Goal: Task Accomplishment & Management: Complete application form

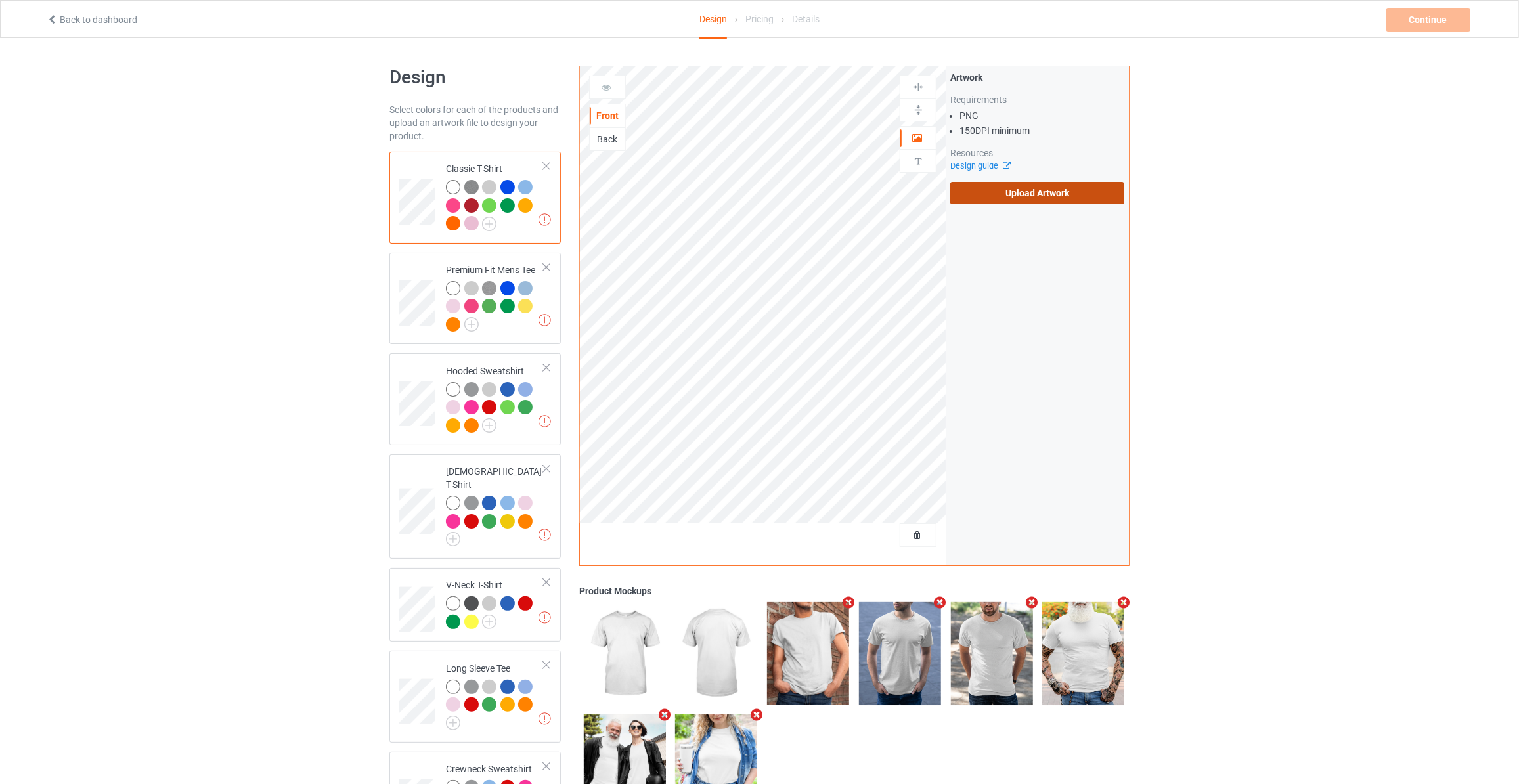
click at [1036, 195] on label "Upload Artwork" at bounding box center [1037, 193] width 174 height 22
click at [0, 0] on input "Upload Artwork" at bounding box center [0, 0] width 0 height 0
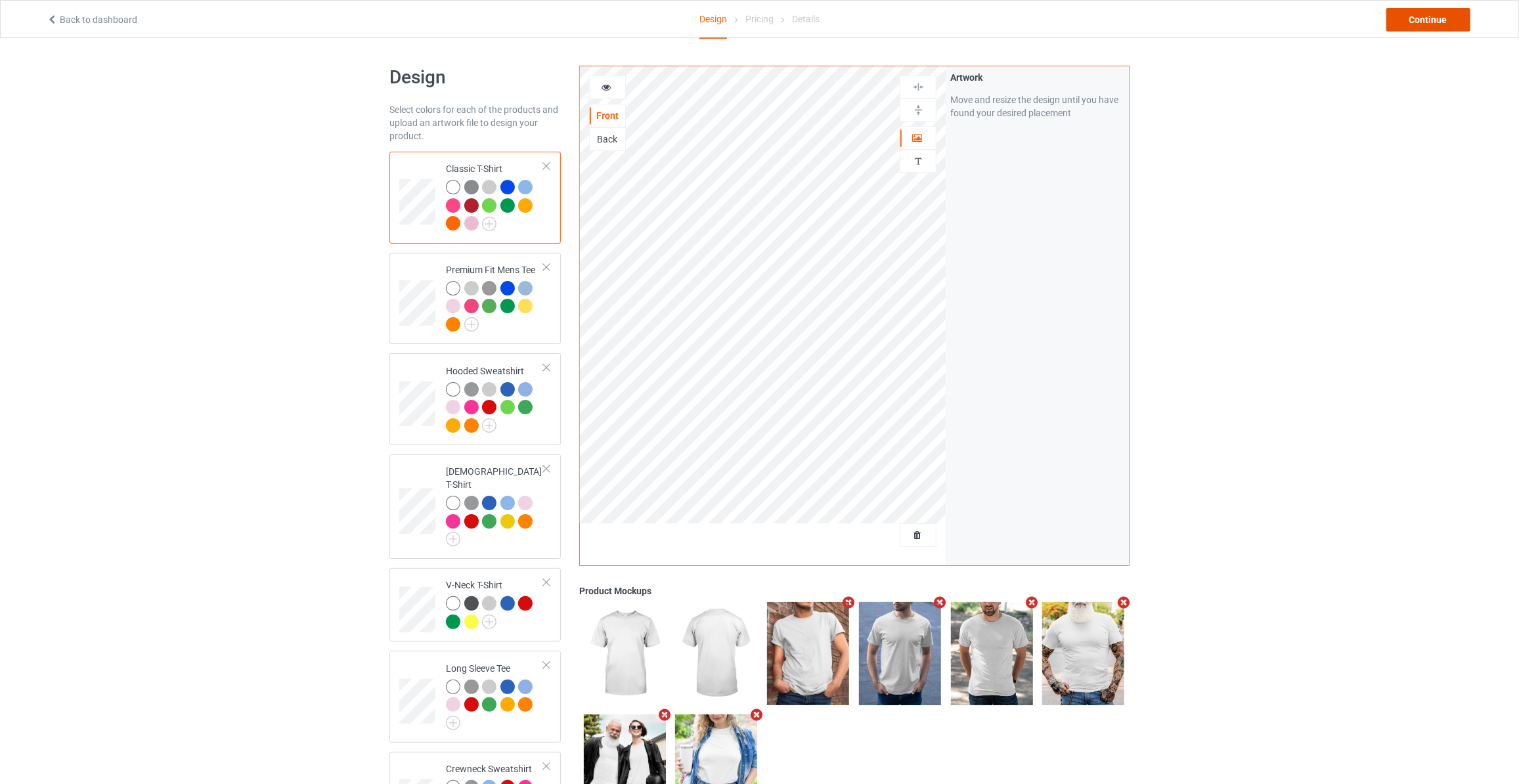
click at [1433, 15] on div "Continue" at bounding box center [1428, 19] width 84 height 24
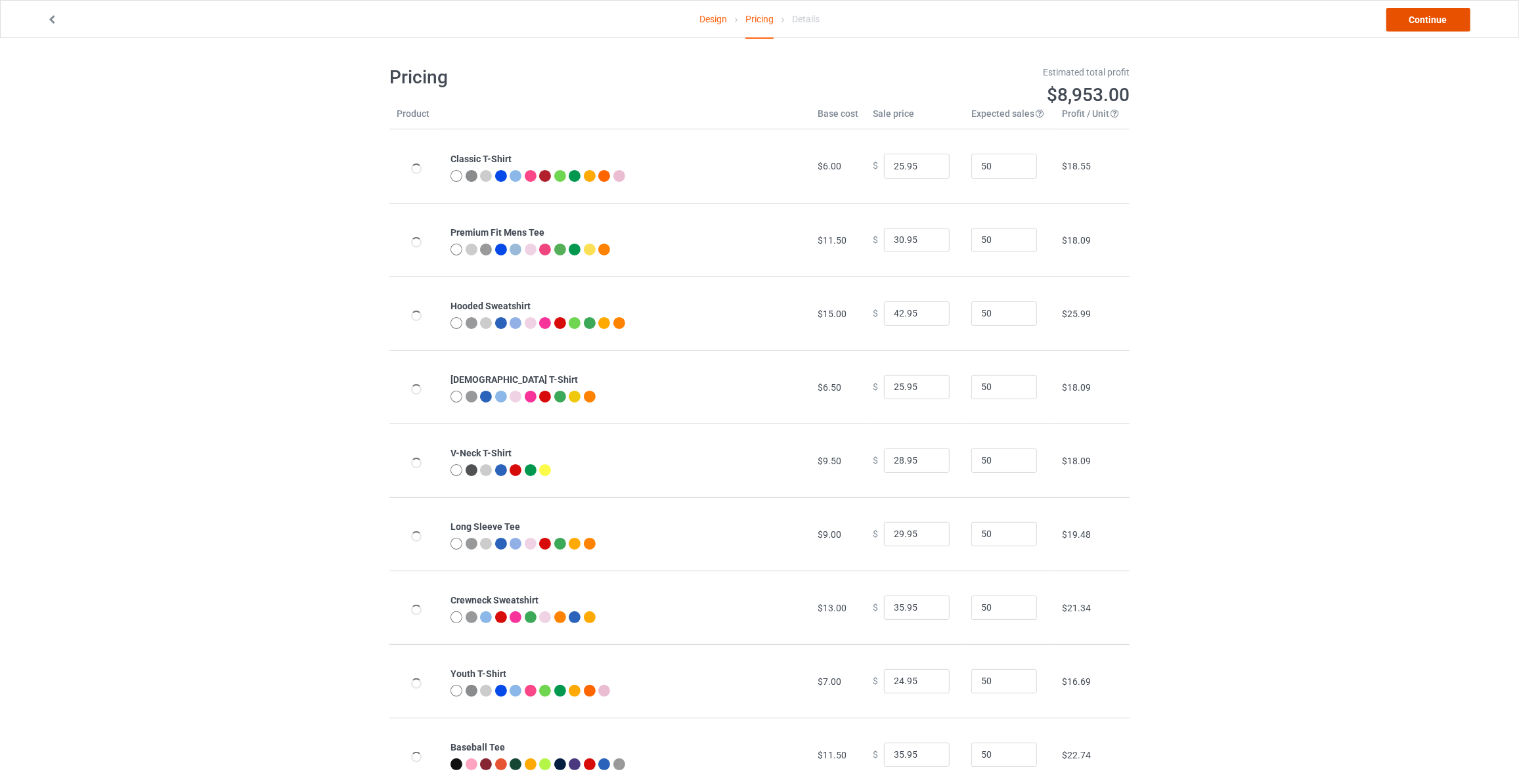
click at [1433, 15] on link "Continue" at bounding box center [1428, 19] width 84 height 24
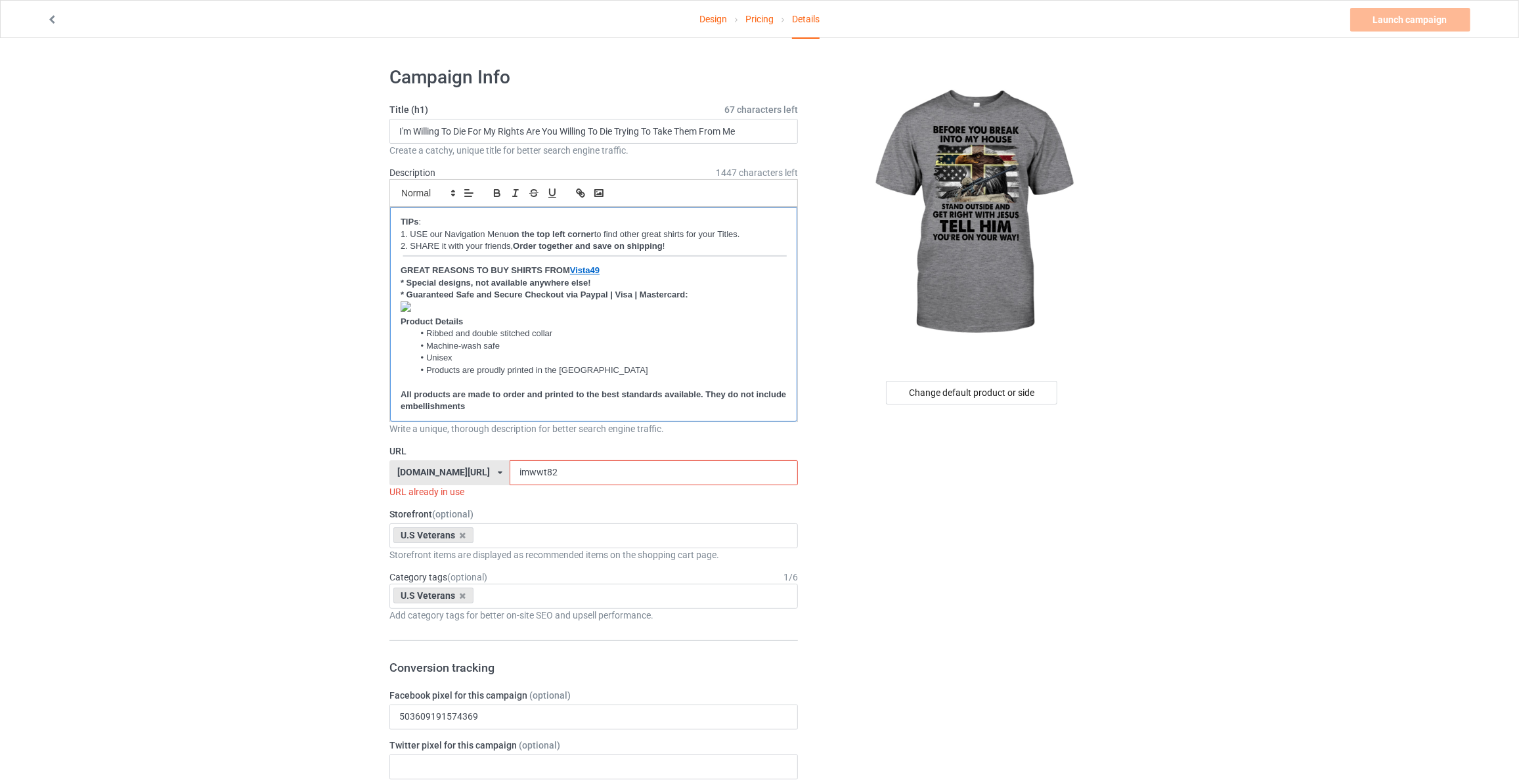
click at [436, 304] on p "﻿" at bounding box center [593, 308] width 386 height 15
click at [755, 122] on input "I'm Willing To Die For My Rights Are You Willing To Die Trying To Take Them Fro…" at bounding box center [593, 131] width 409 height 25
click at [749, 131] on input "I'm Willing To Die For My Rights Are You Willing To Die Trying To Take Them Fro…" at bounding box center [593, 131] width 409 height 25
type input "B"
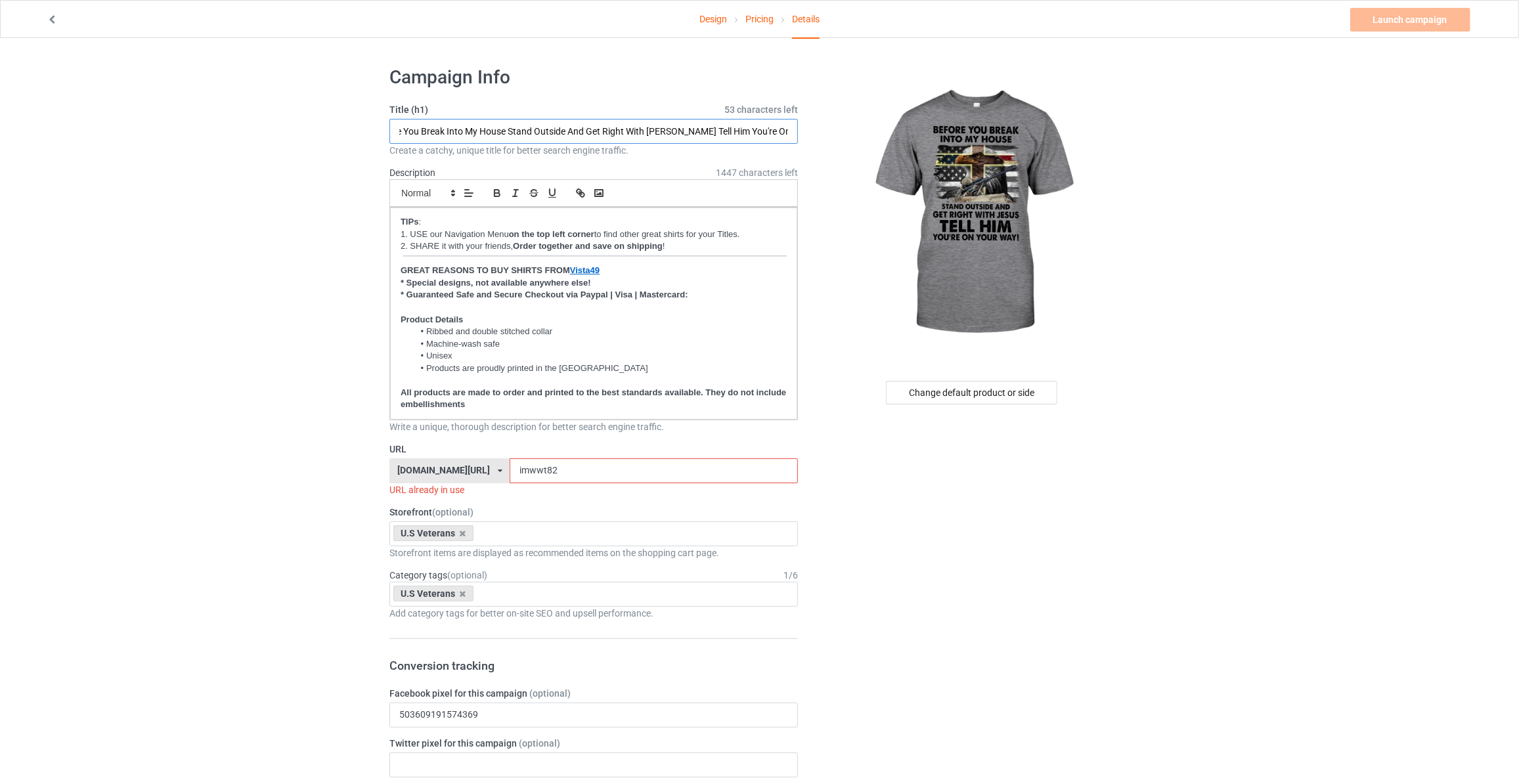
type input "Before You Break Into My House Stand Outside And Get Right With Jesus Tell Him …"
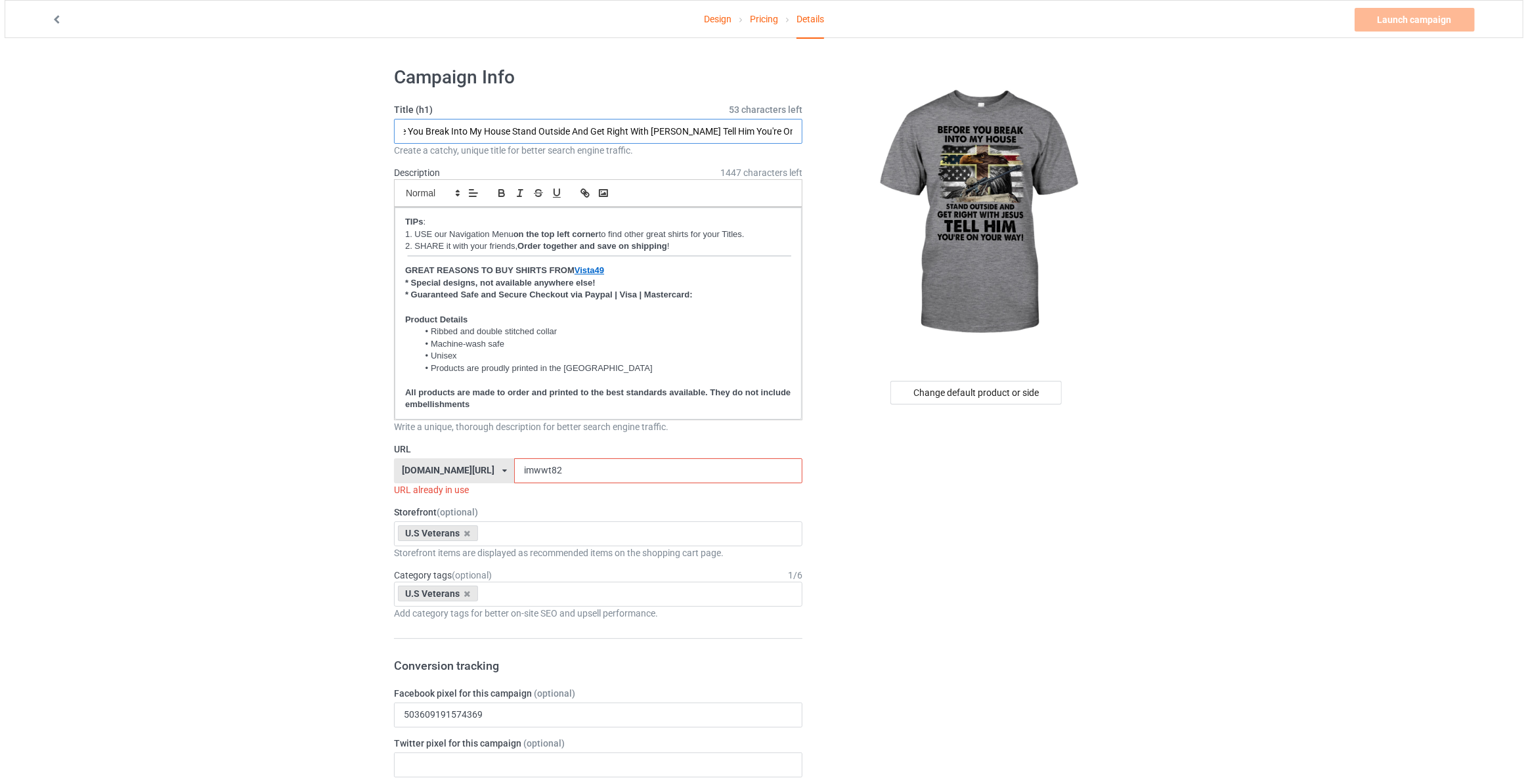
scroll to position [0, 0]
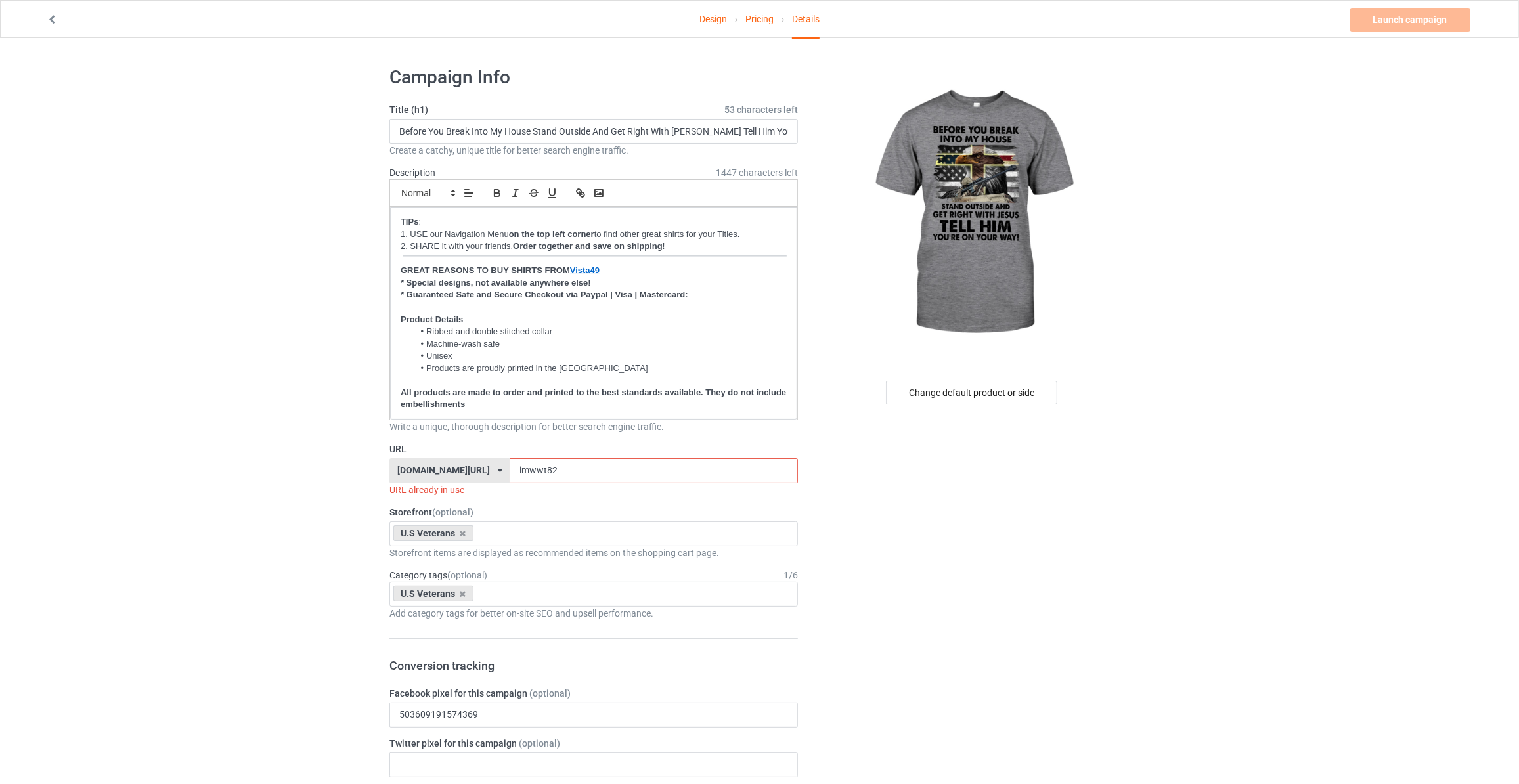
drag, startPoint x: 543, startPoint y: 469, endPoint x: 46, endPoint y: 424, distance: 499.0
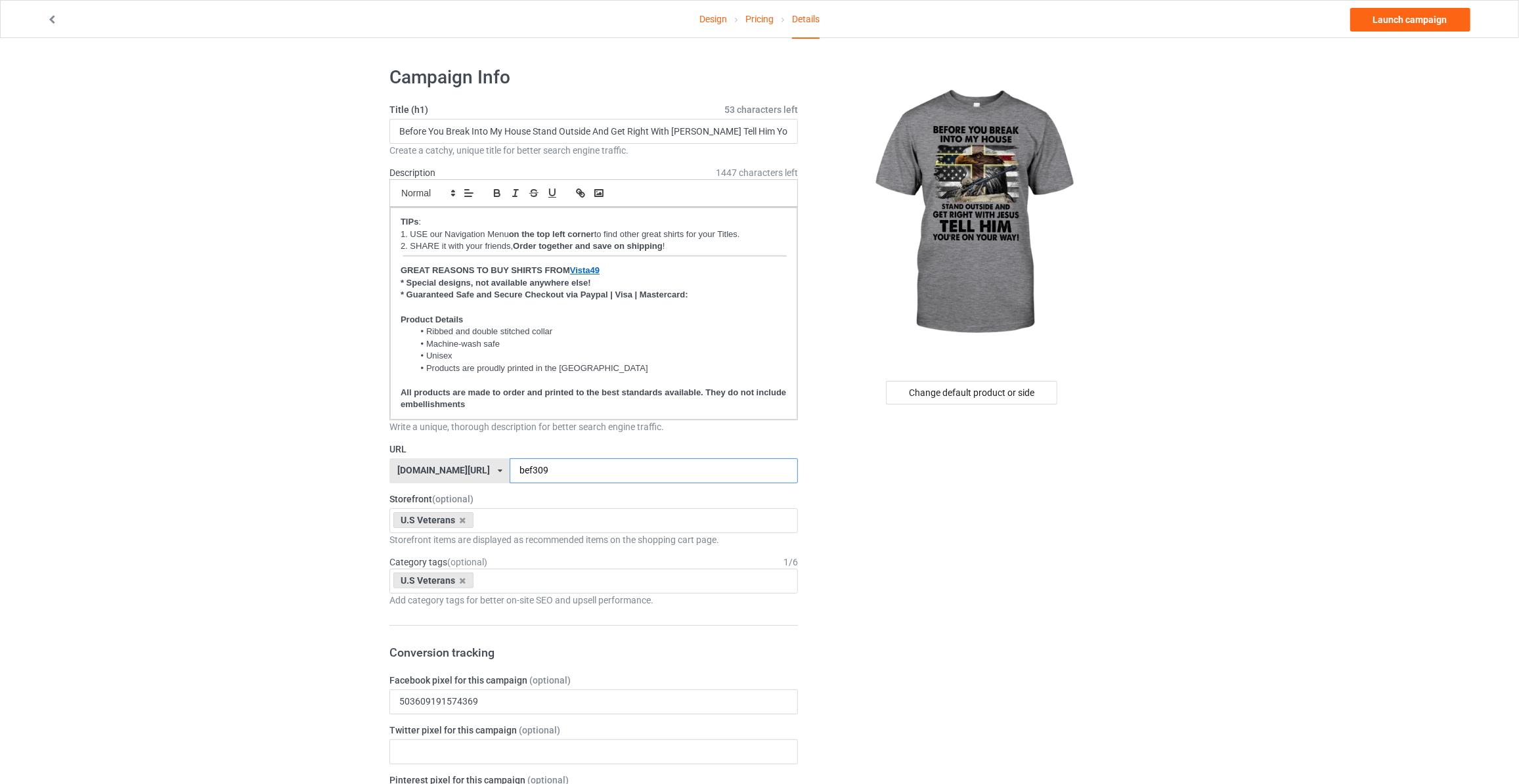
type input "bef309"
click at [1410, 12] on link "Launch campaign" at bounding box center [1410, 19] width 120 height 24
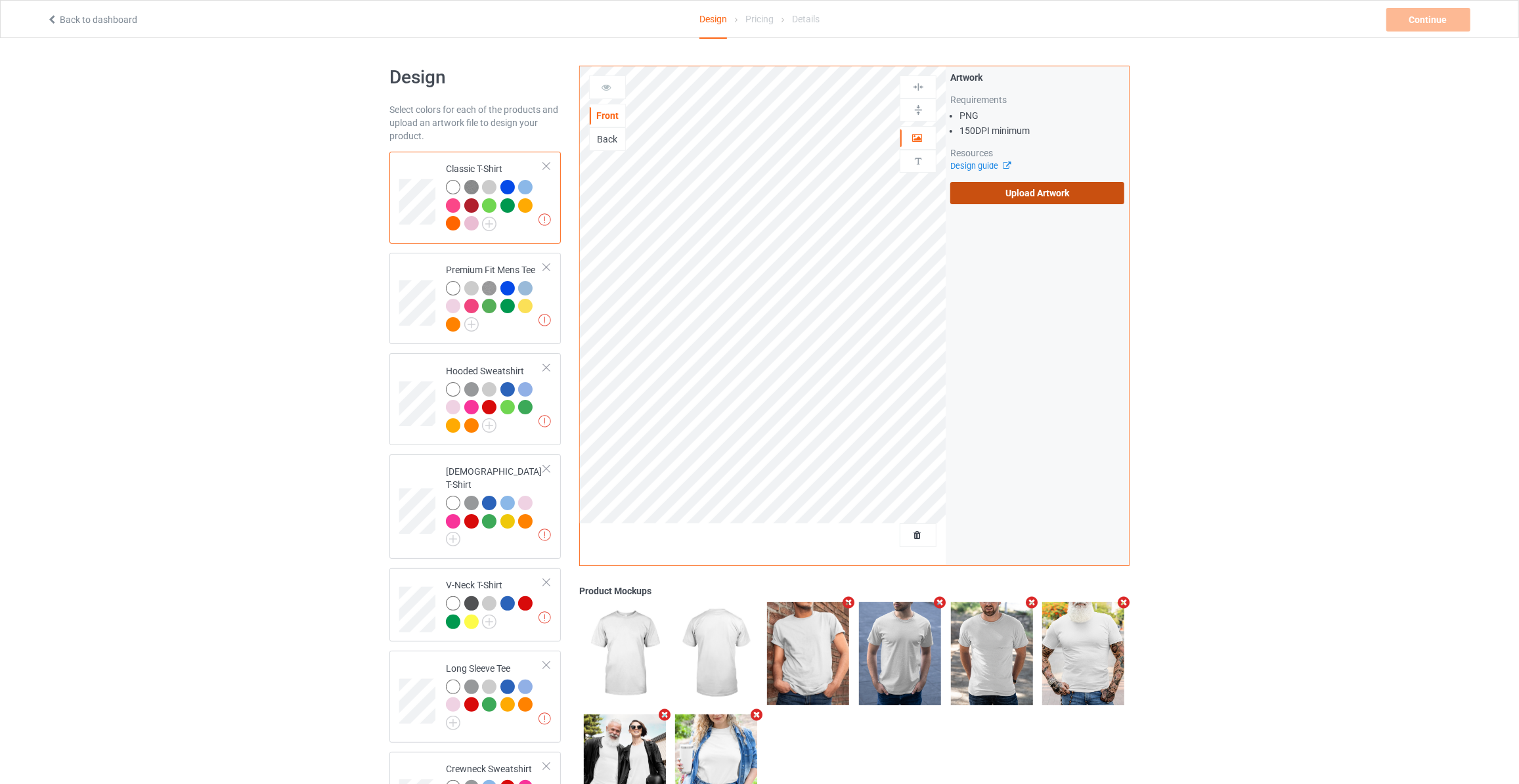
click at [1016, 192] on label "Upload Artwork" at bounding box center [1037, 193] width 174 height 22
click at [0, 0] on input "Upload Artwork" at bounding box center [0, 0] width 0 height 0
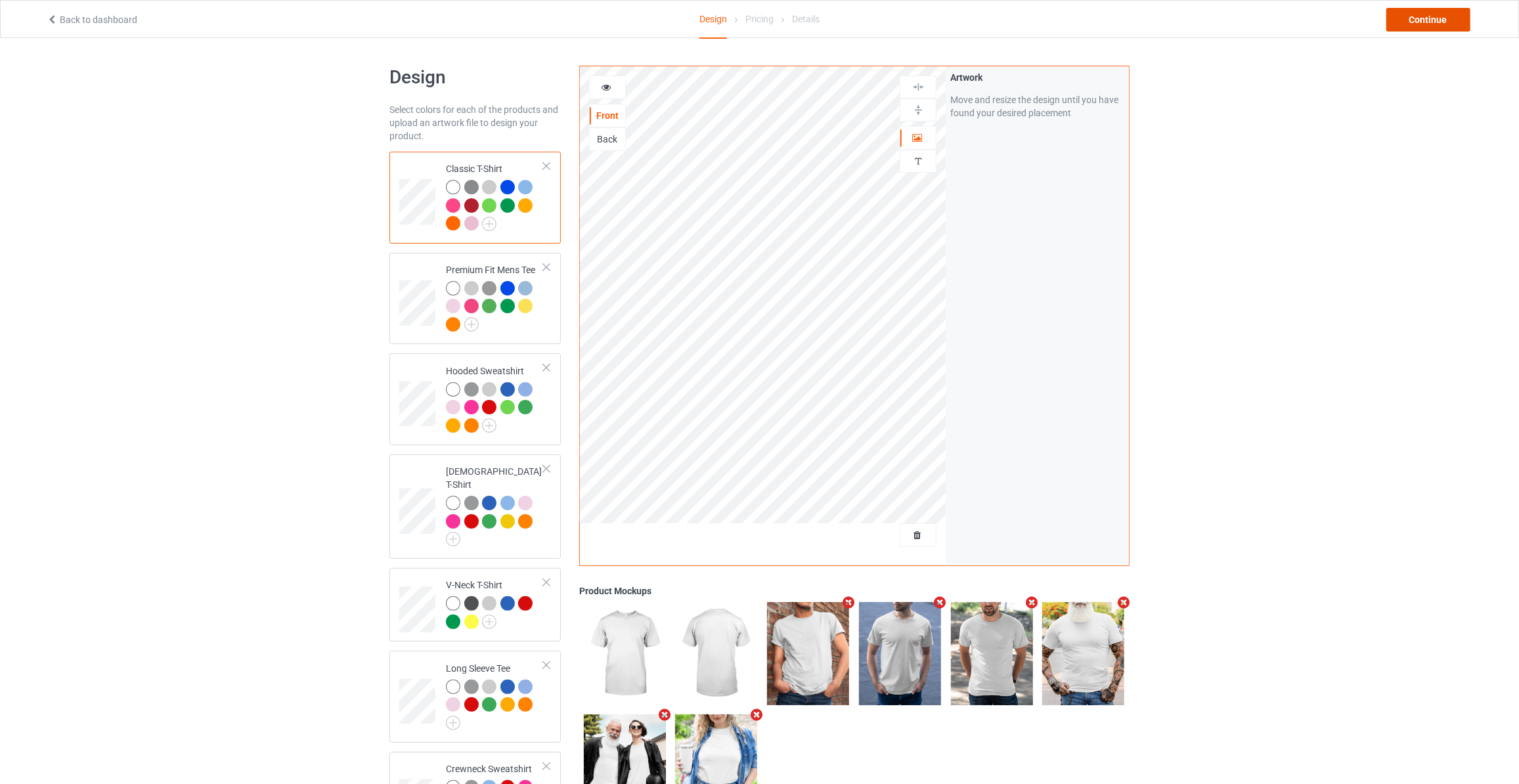
click at [1413, 16] on div "Continue" at bounding box center [1428, 19] width 84 height 24
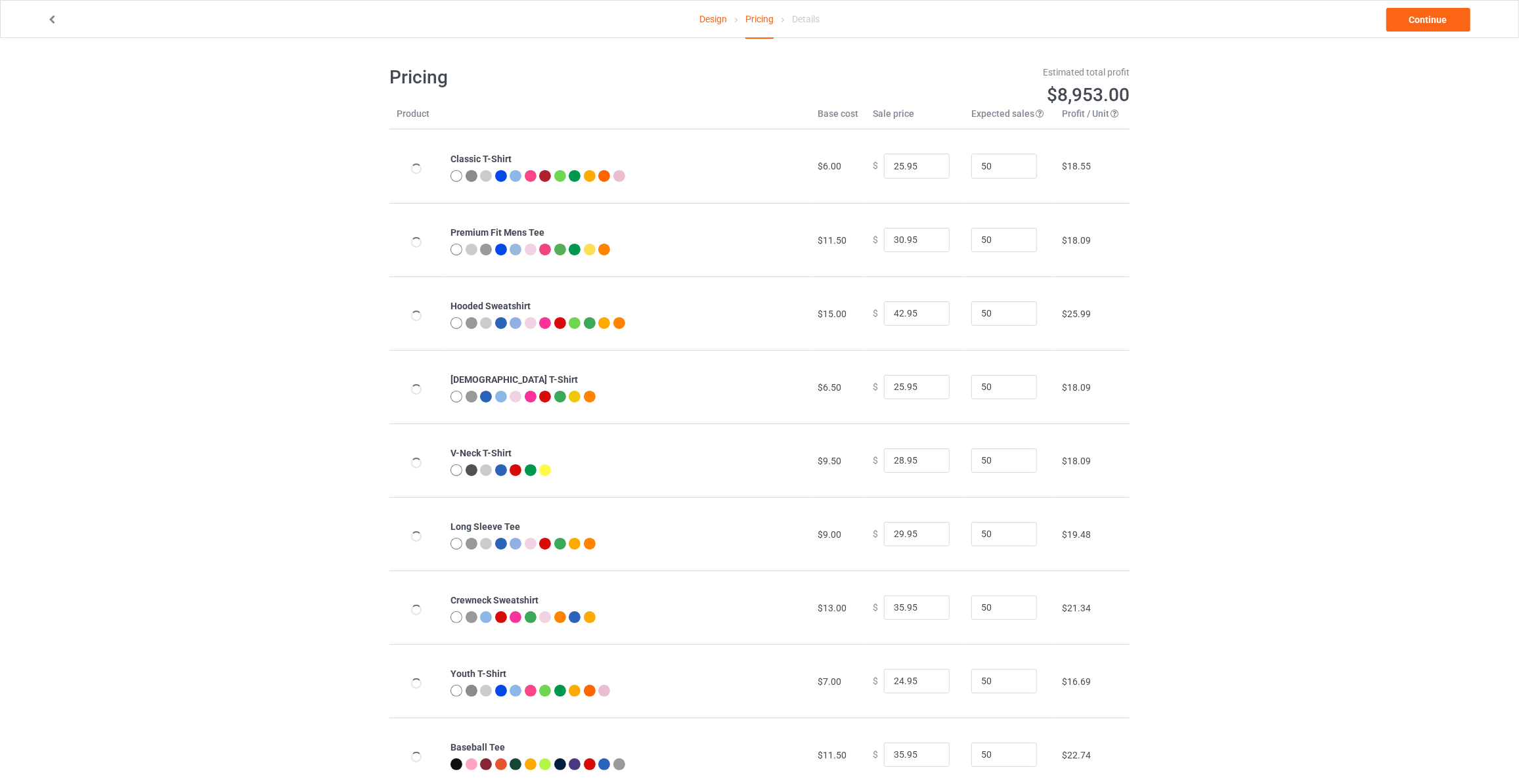
click at [1413, 16] on link "Continue" at bounding box center [1428, 19] width 84 height 24
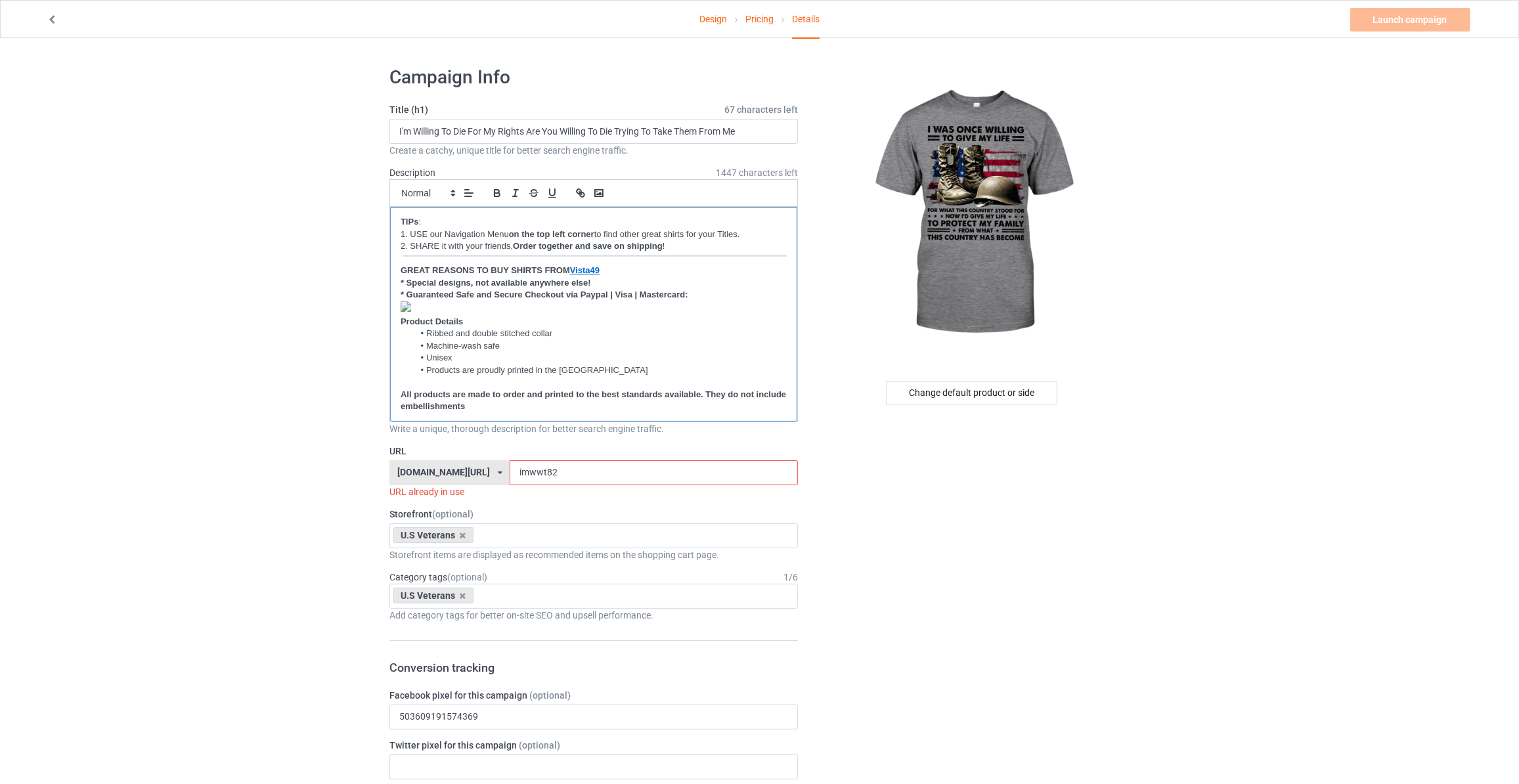
click at [413, 301] on p "﻿" at bounding box center [593, 308] width 386 height 15
click at [562, 125] on input "I'm Willing To Die For My Rights Are You Willing To Die Trying To Take Them Fro…" at bounding box center [593, 131] width 409 height 25
type input "I Was Once Willing To Give My Life For What This Country Stood For Now I'd Give…"
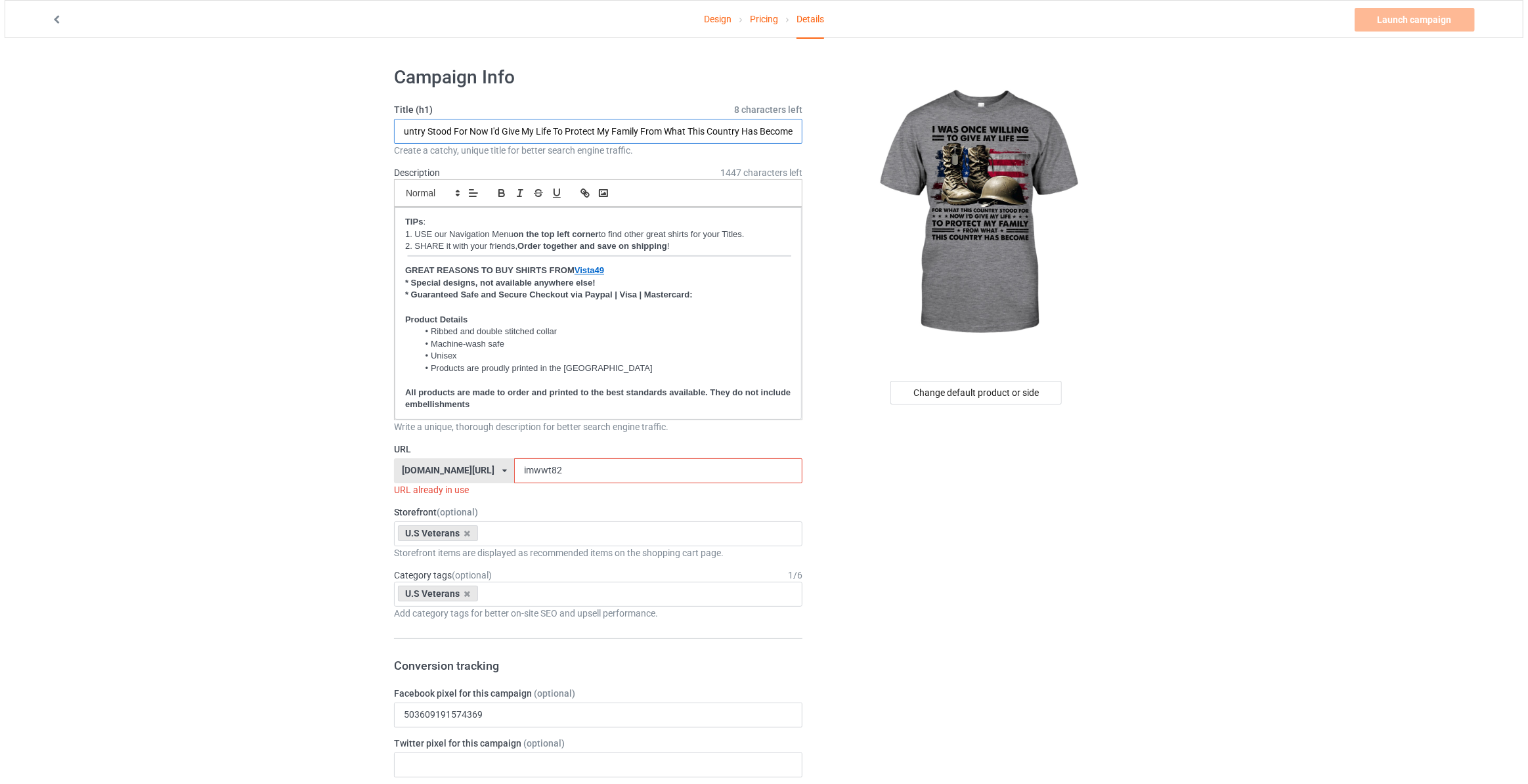
scroll to position [0, 0]
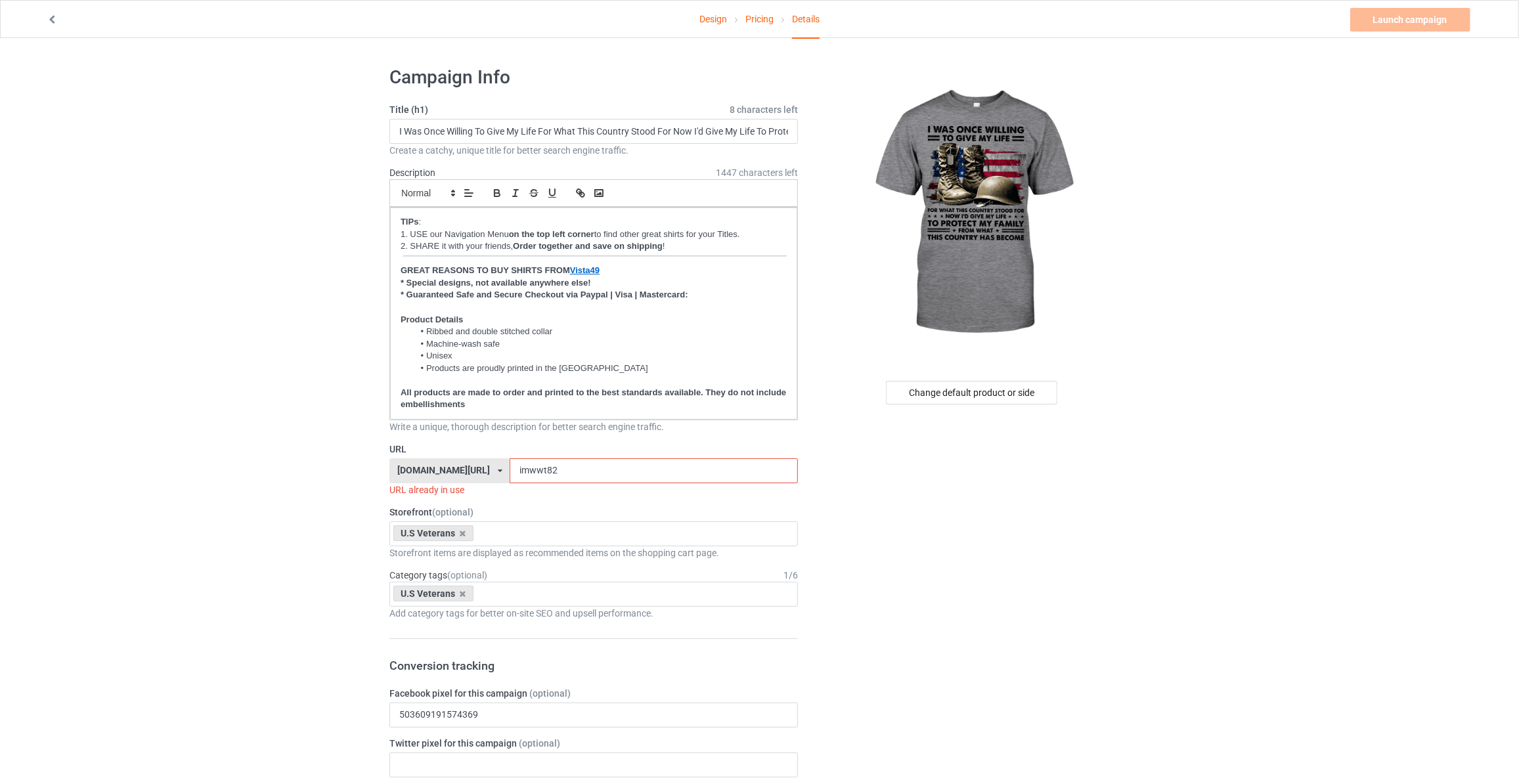
drag, startPoint x: 534, startPoint y: 469, endPoint x: 49, endPoint y: 396, distance: 490.5
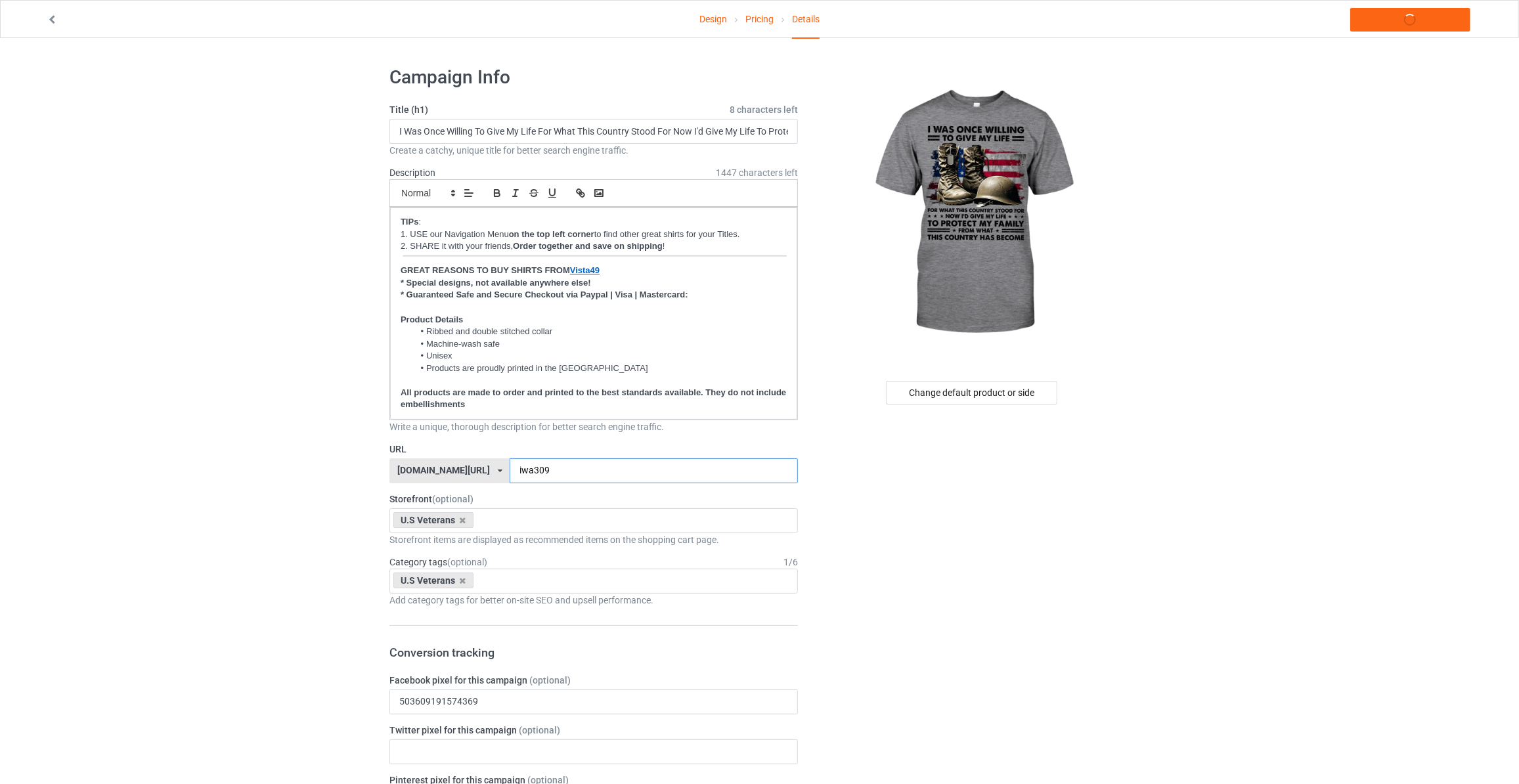
type input "iwa309"
drag, startPoint x: 1334, startPoint y: 254, endPoint x: 1363, endPoint y: 63, distance: 193.2
click at [1396, 21] on link "Launch campaign" at bounding box center [1410, 19] width 120 height 24
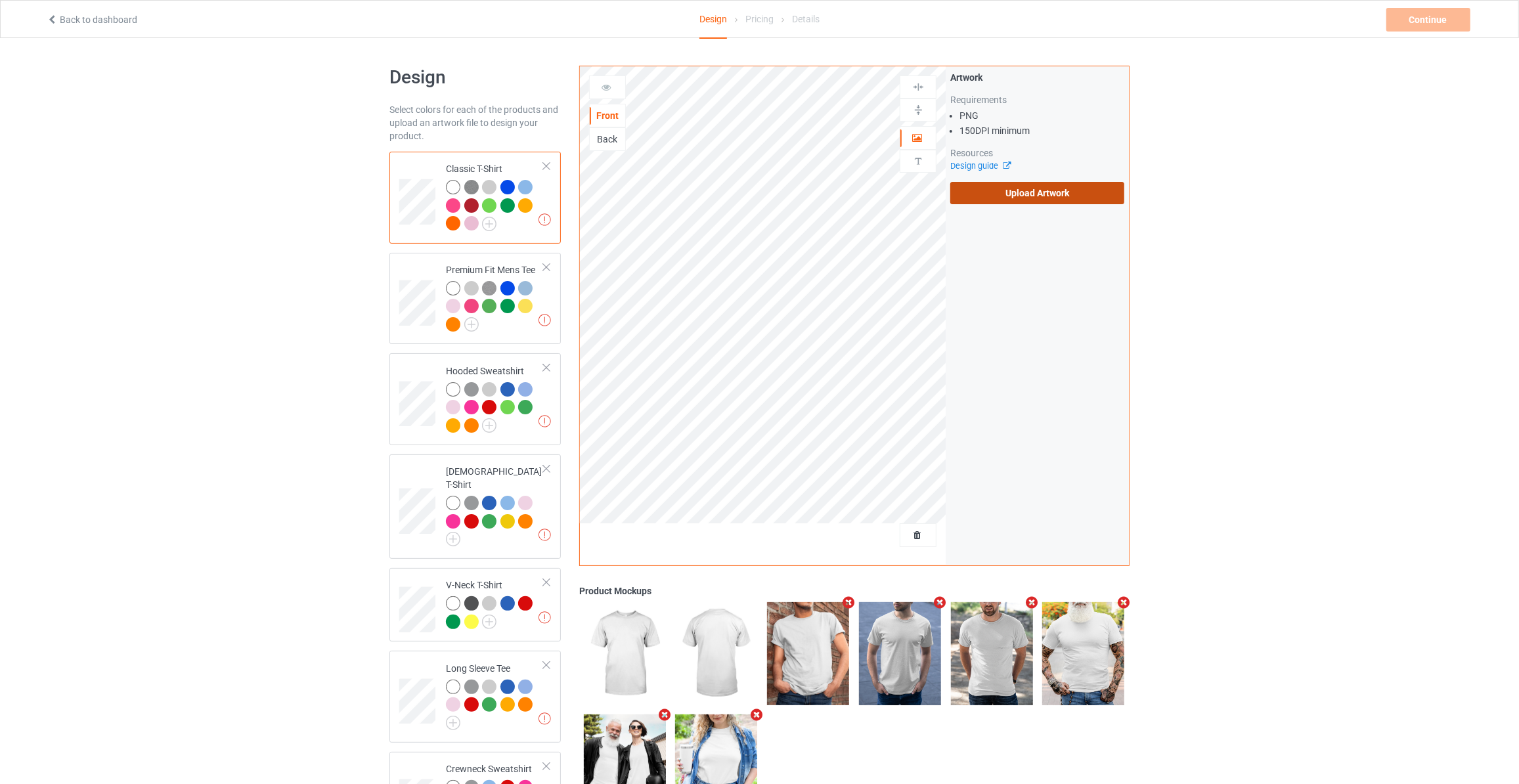
click at [1043, 200] on label "Upload Artwork" at bounding box center [1037, 193] width 174 height 22
click at [0, 0] on input "Upload Artwork" at bounding box center [0, 0] width 0 height 0
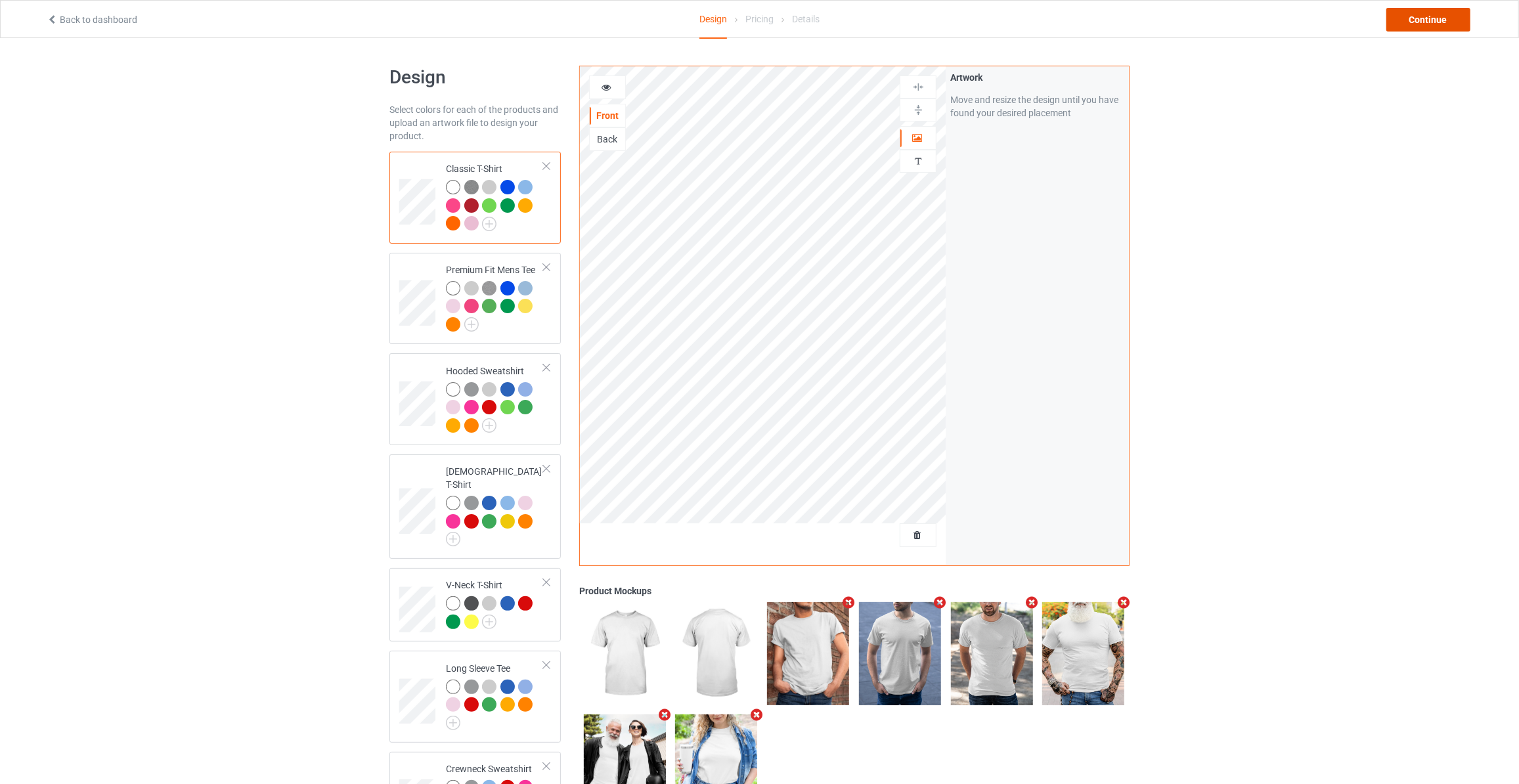
click at [1421, 20] on div "Continue" at bounding box center [1428, 19] width 84 height 24
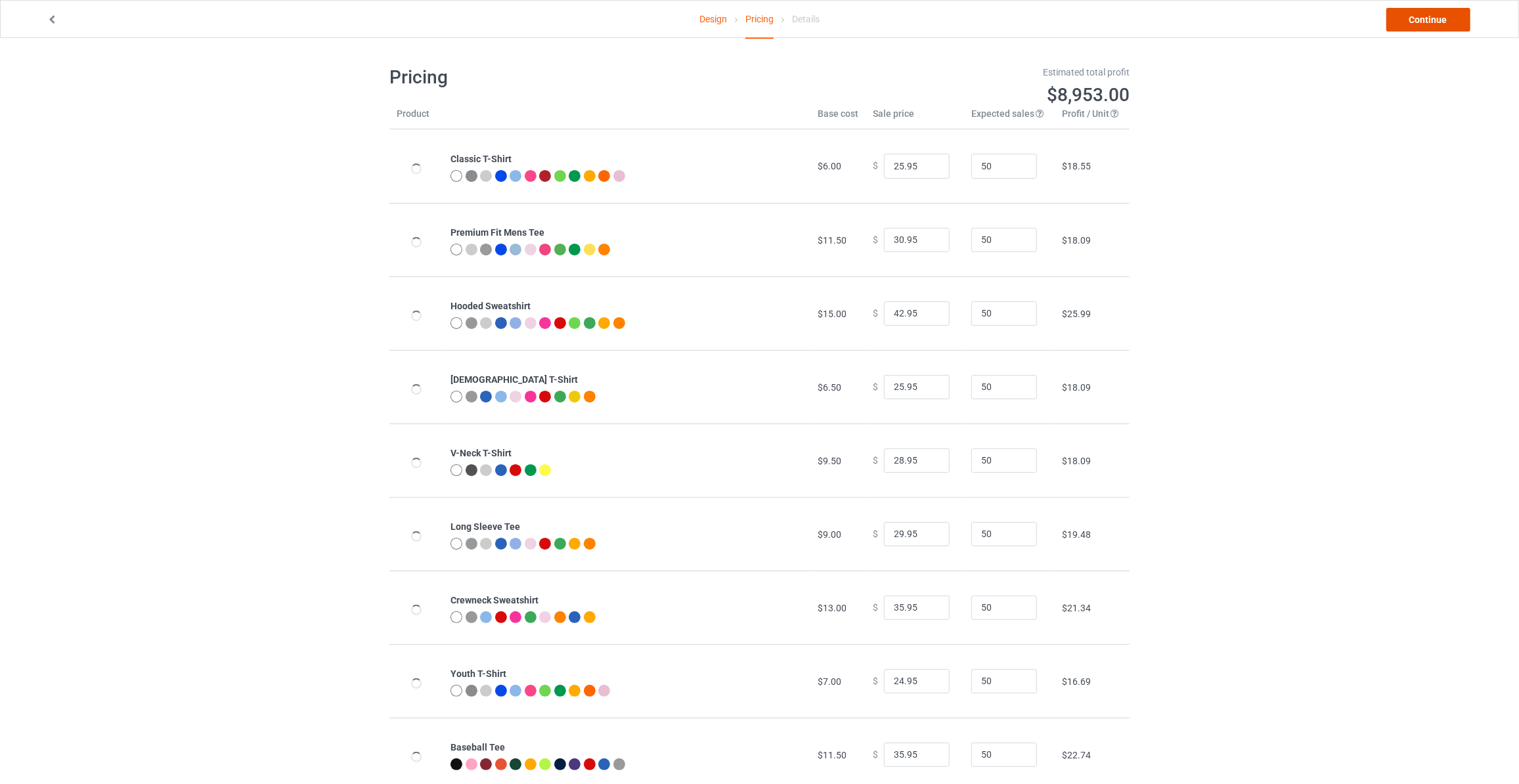
click at [1421, 20] on link "Continue" at bounding box center [1428, 19] width 84 height 24
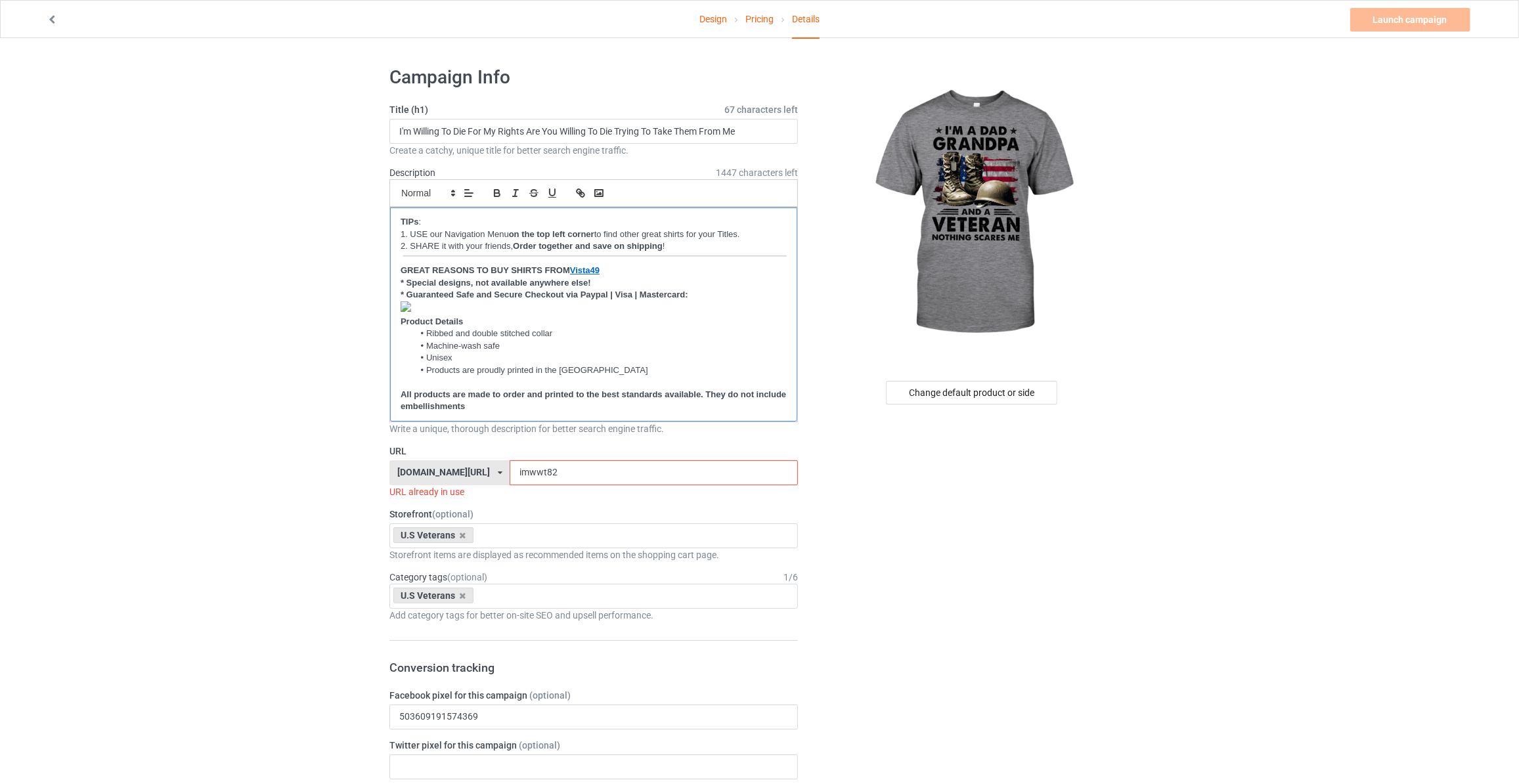
click at [453, 301] on p "﻿" at bounding box center [593, 308] width 386 height 15
click at [502, 131] on input "I'm Willing To Die For My Rights Are You Willing To Die Trying To Take Them Fro…" at bounding box center [593, 131] width 409 height 25
type input "I'm A Dad Grandpa And A Veteran Nothing Scares Me"
drag, startPoint x: 548, startPoint y: 474, endPoint x: 152, endPoint y: 443, distance: 397.2
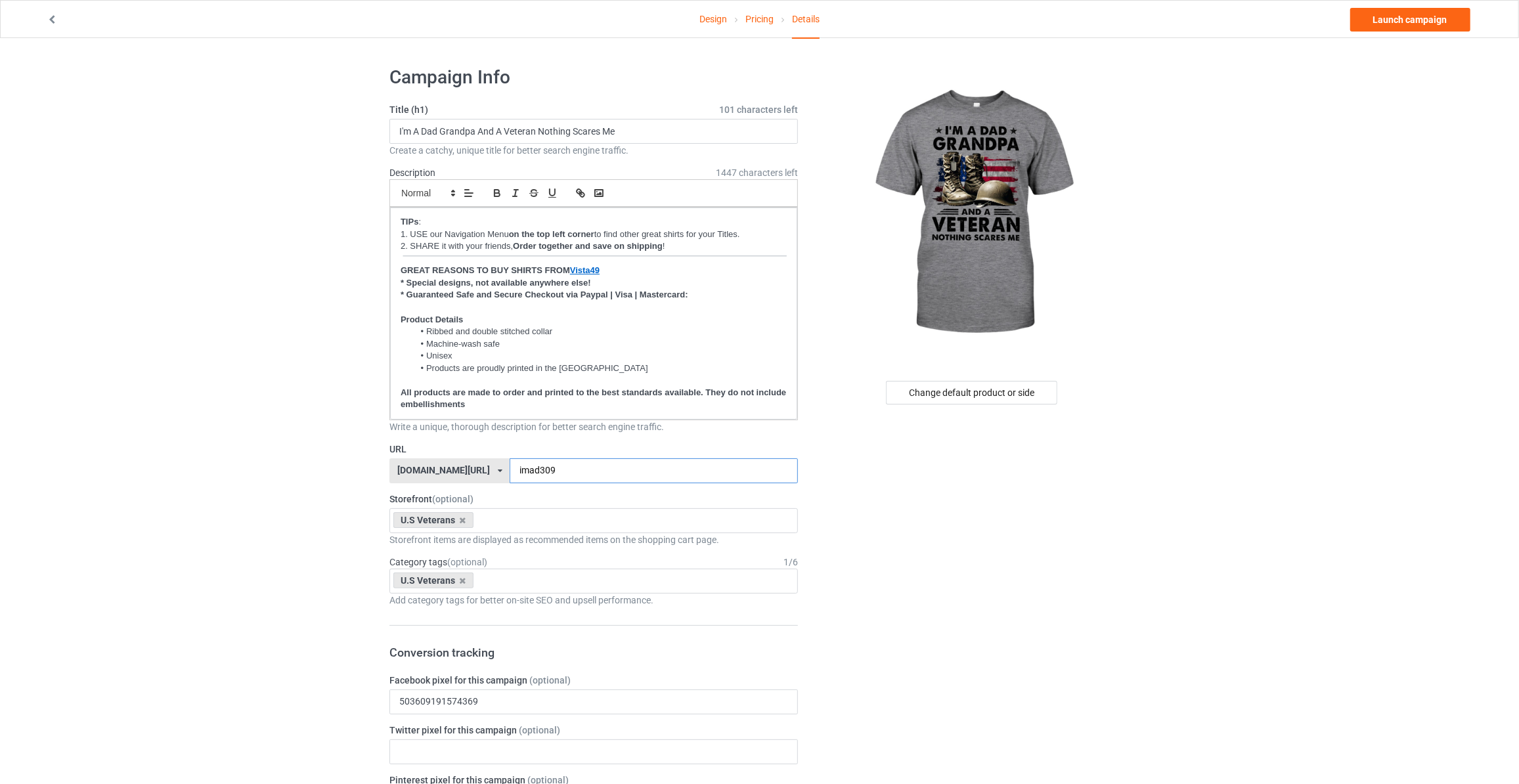
type input "imad309"
click at [1437, 28] on link "Launch campaign" at bounding box center [1410, 19] width 120 height 24
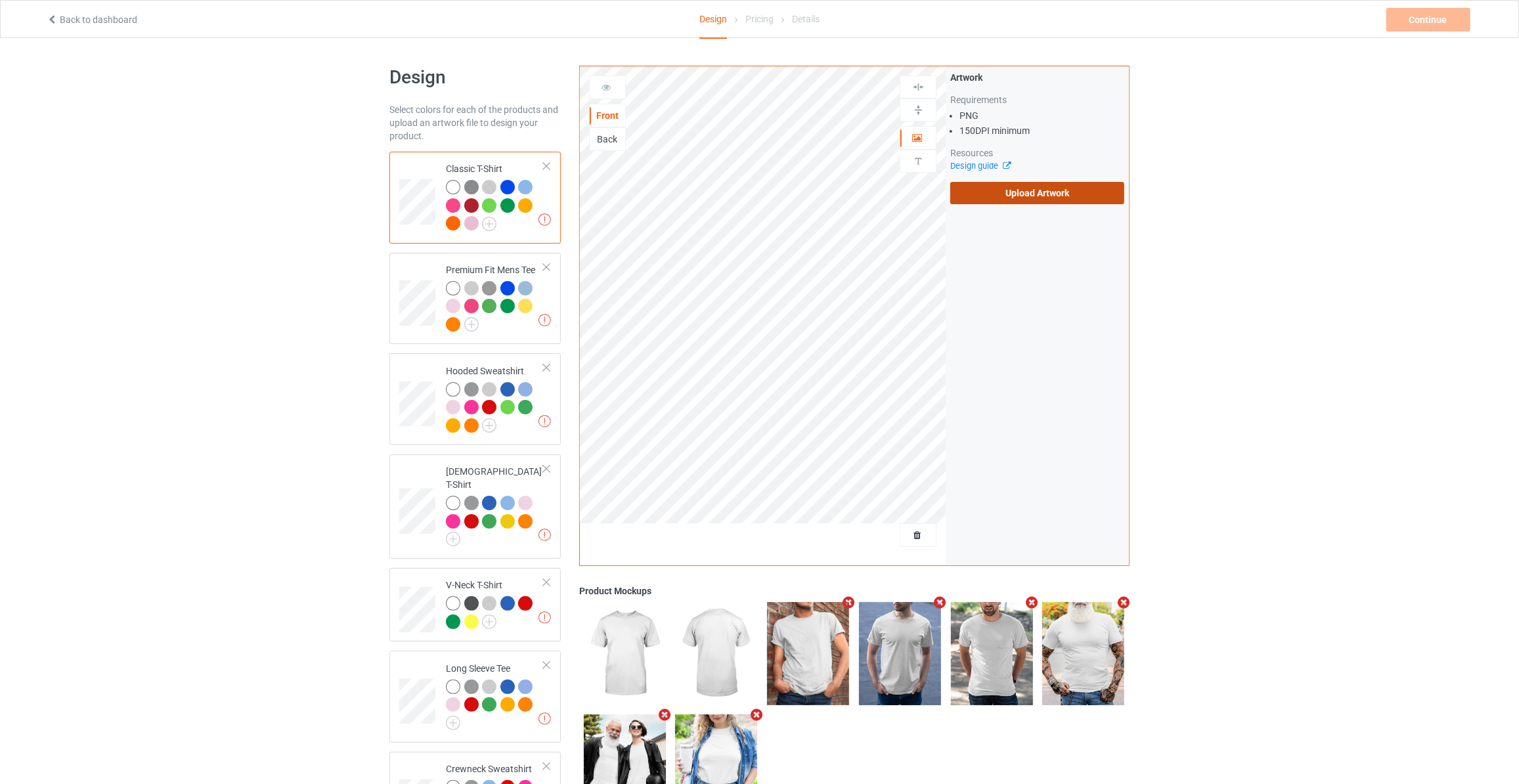
click at [997, 189] on label "Upload Artwork" at bounding box center [1037, 193] width 174 height 22
click at [0, 0] on input "Upload Artwork" at bounding box center [0, 0] width 0 height 0
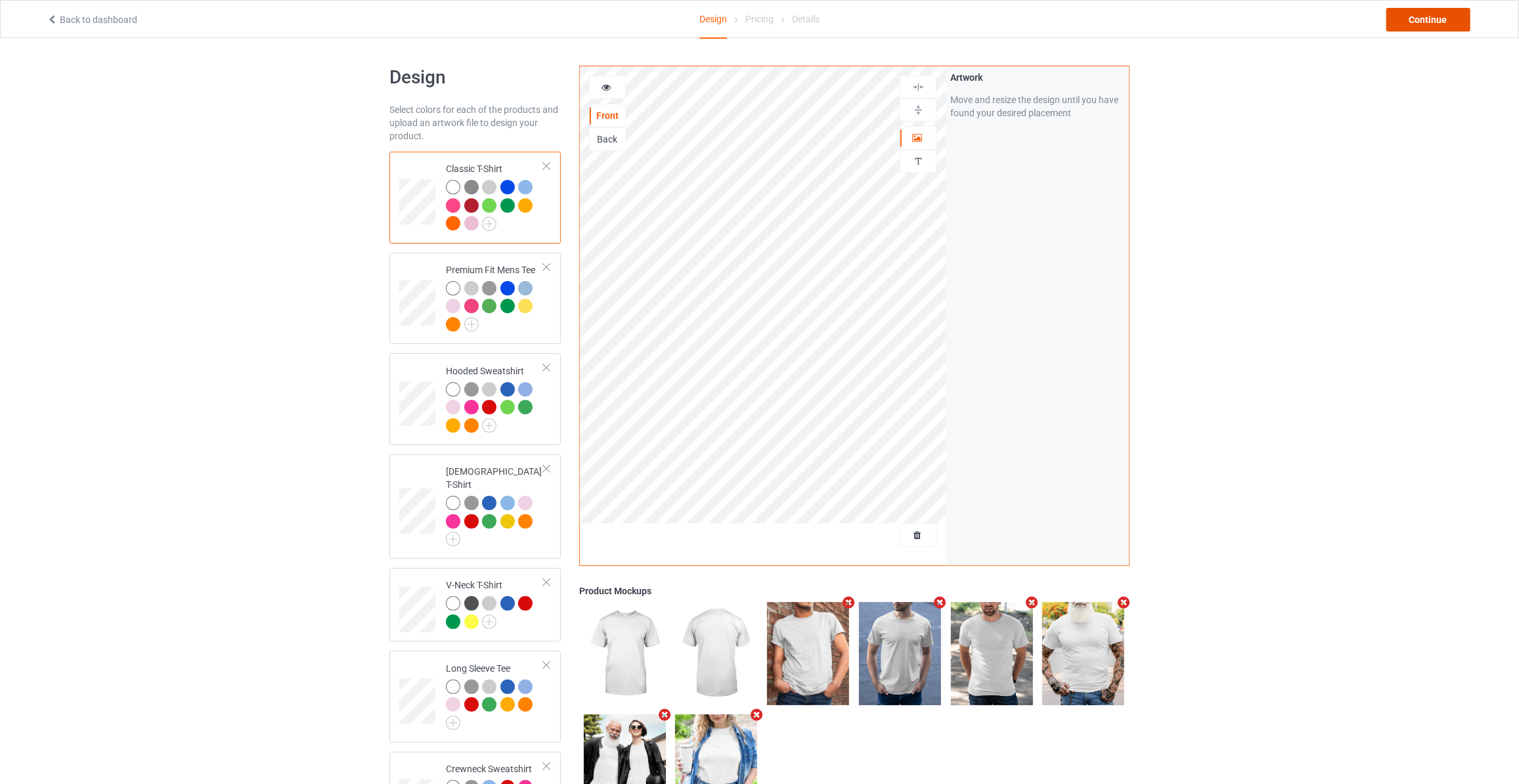
click at [1445, 27] on div "Continue" at bounding box center [1428, 19] width 84 height 24
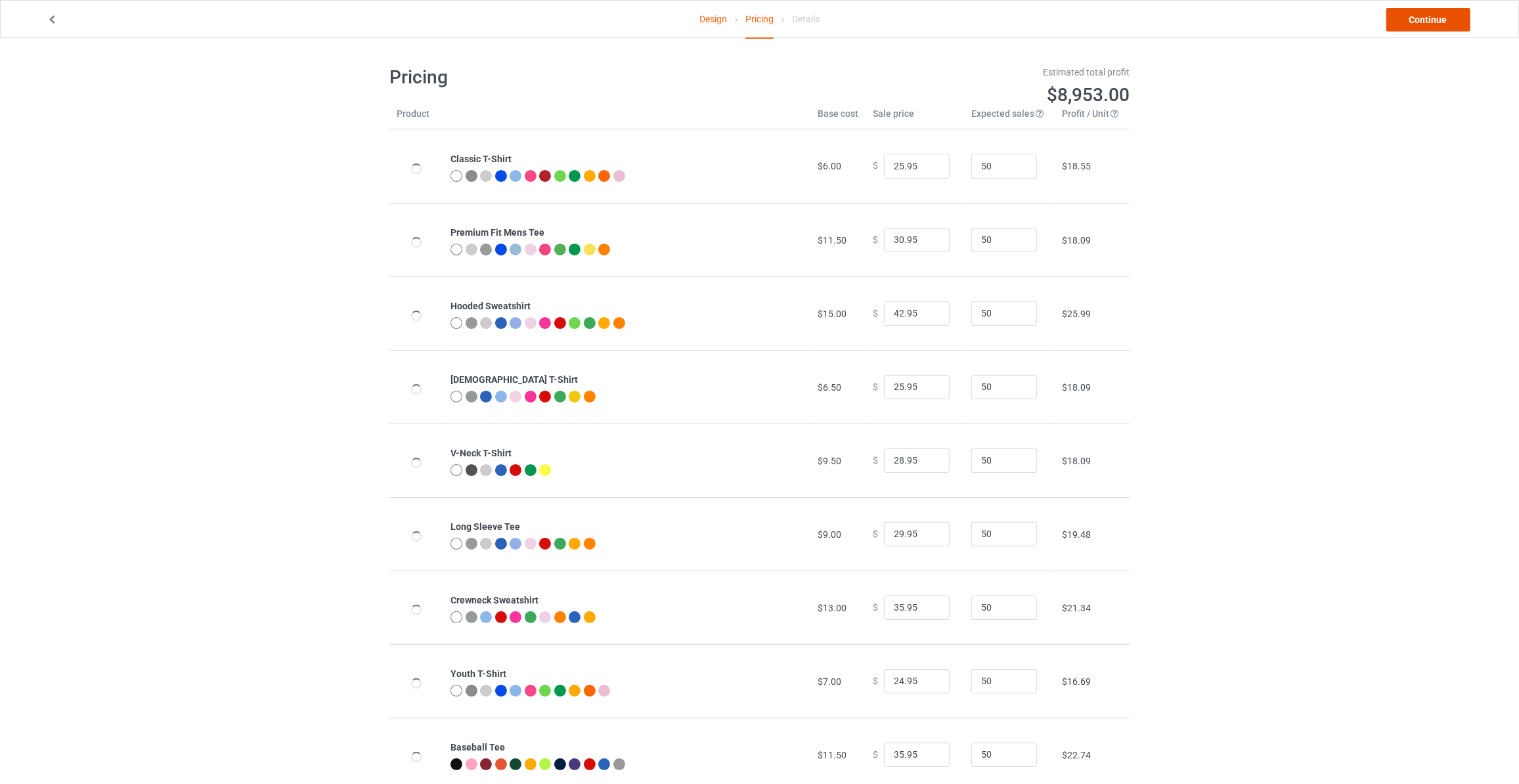
click at [1445, 27] on link "Continue" at bounding box center [1428, 19] width 84 height 24
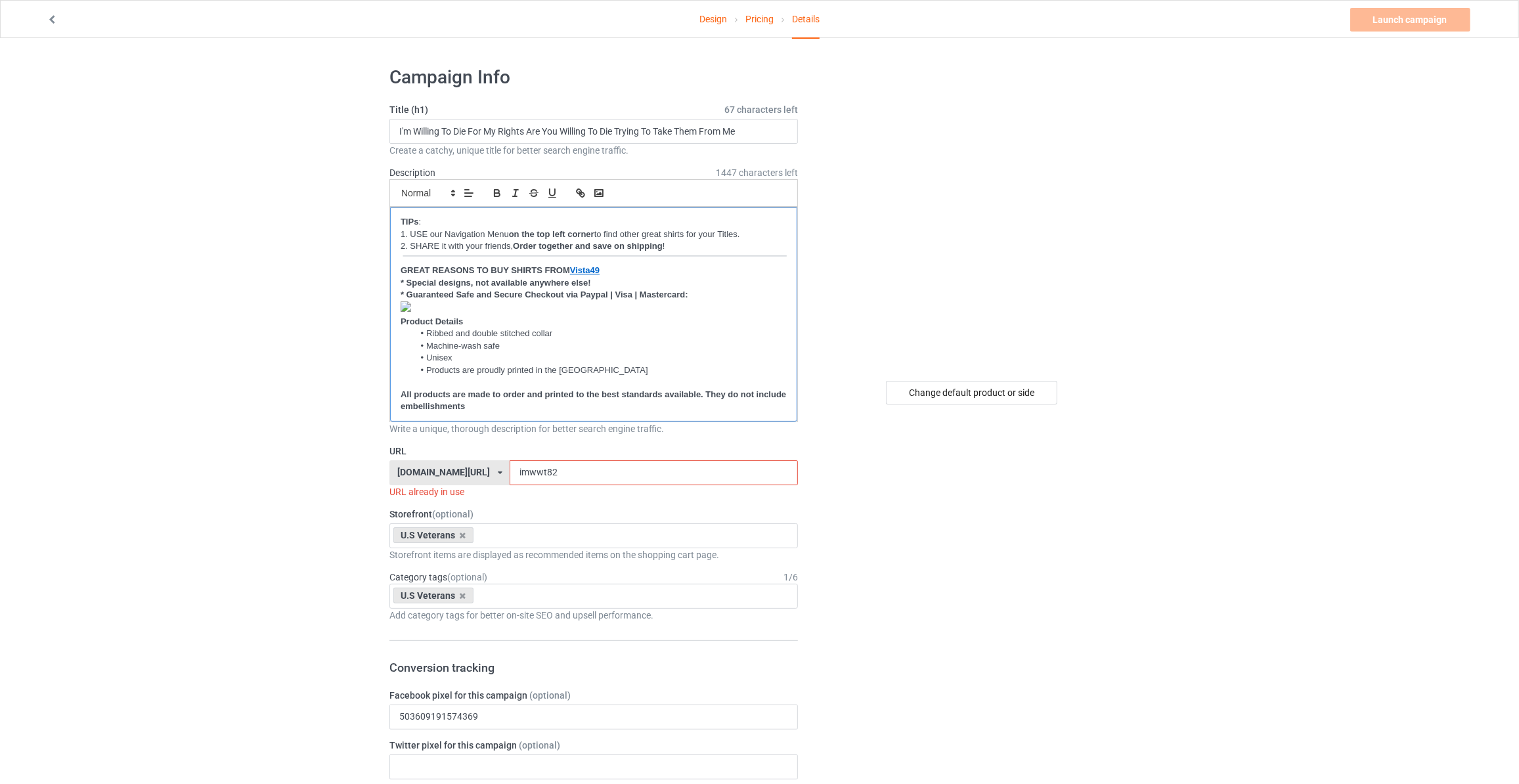
click at [445, 304] on p "﻿" at bounding box center [593, 308] width 386 height 15
click at [590, 132] on input "I'm Willing To Die For My Rights Are You Willing To Die Trying To Take Them Fro…" at bounding box center [593, 131] width 409 height 25
type input "I'm Not Just A Daddy's Little Girl I'm A Veteran's Daughter"
drag, startPoint x: 115, startPoint y: 347, endPoint x: 489, endPoint y: 445, distance: 386.6
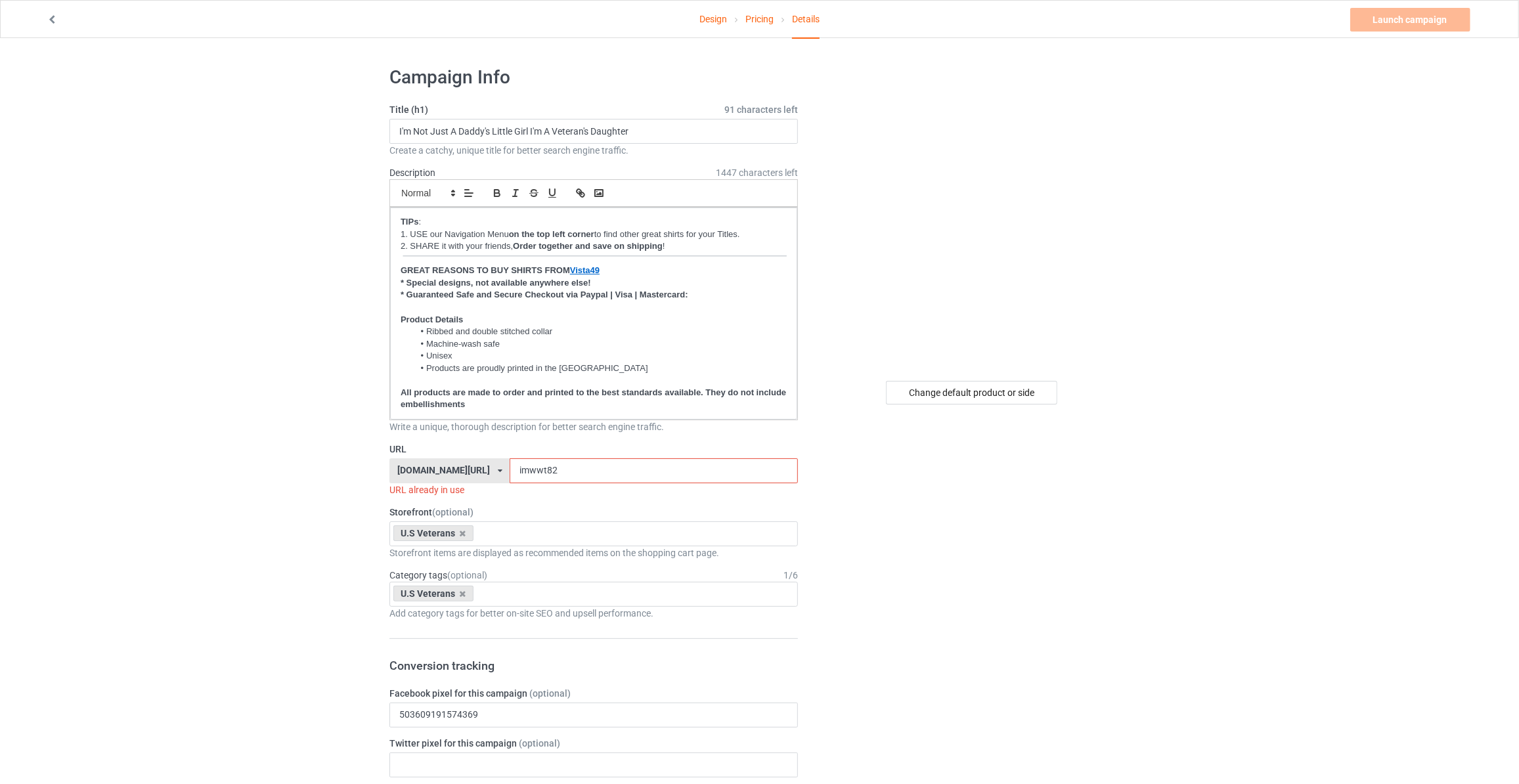
drag, startPoint x: 546, startPoint y: 473, endPoint x: 0, endPoint y: 420, distance: 548.6
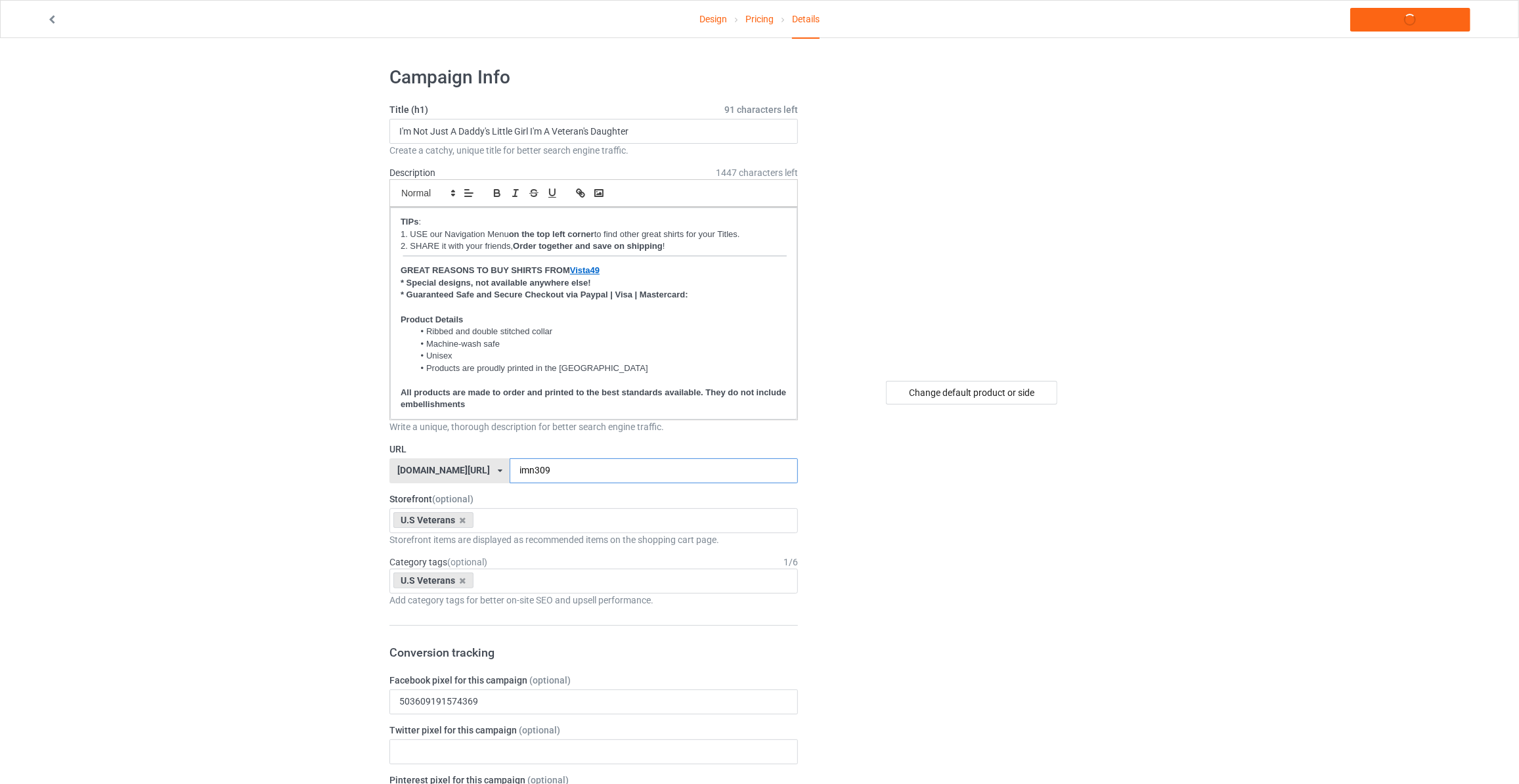
type input "imn309"
click at [1376, 19] on link "Launch campaign" at bounding box center [1410, 19] width 120 height 24
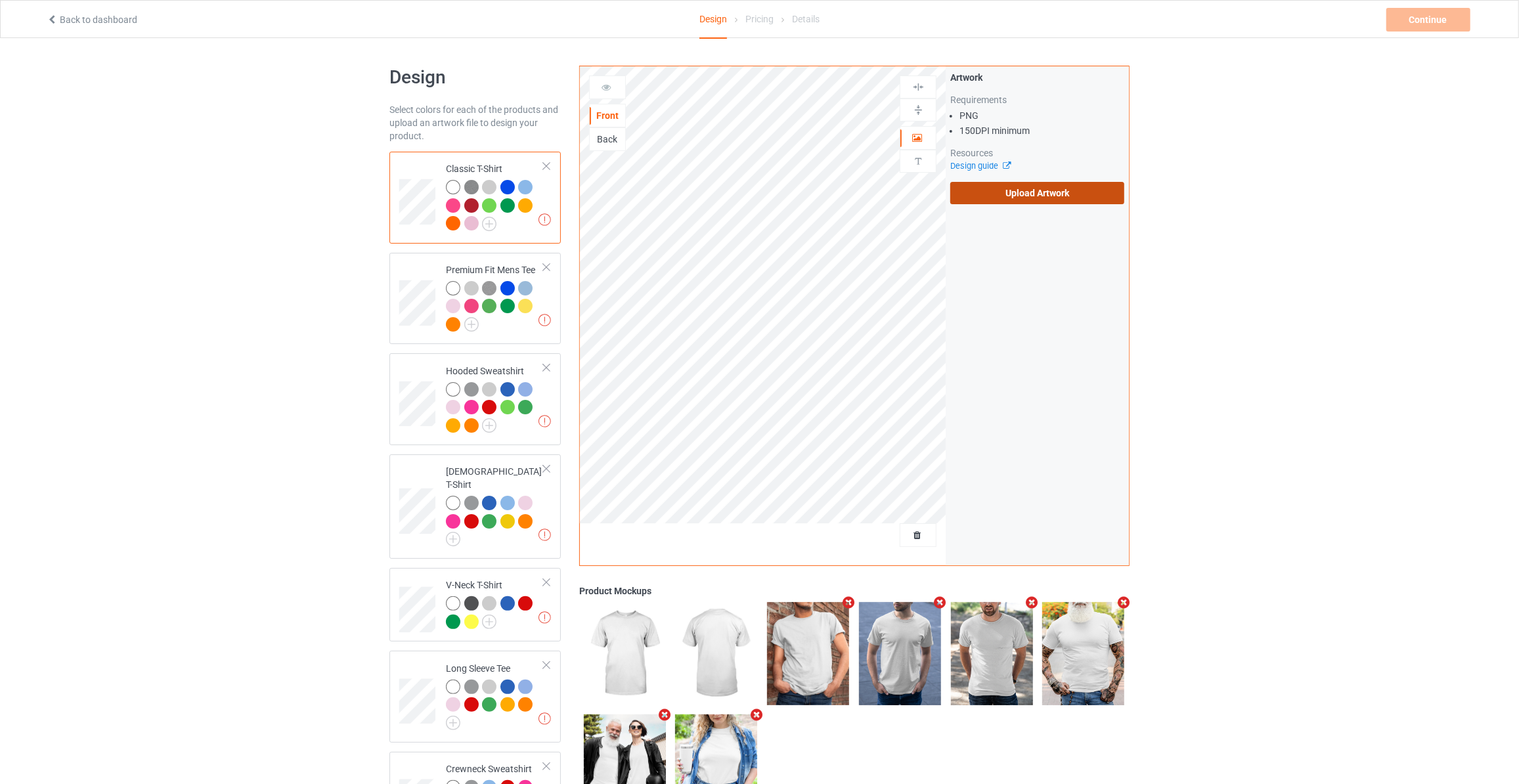
click at [1025, 199] on label "Upload Artwork" at bounding box center [1037, 193] width 174 height 22
click at [0, 0] on input "Upload Artwork" at bounding box center [0, 0] width 0 height 0
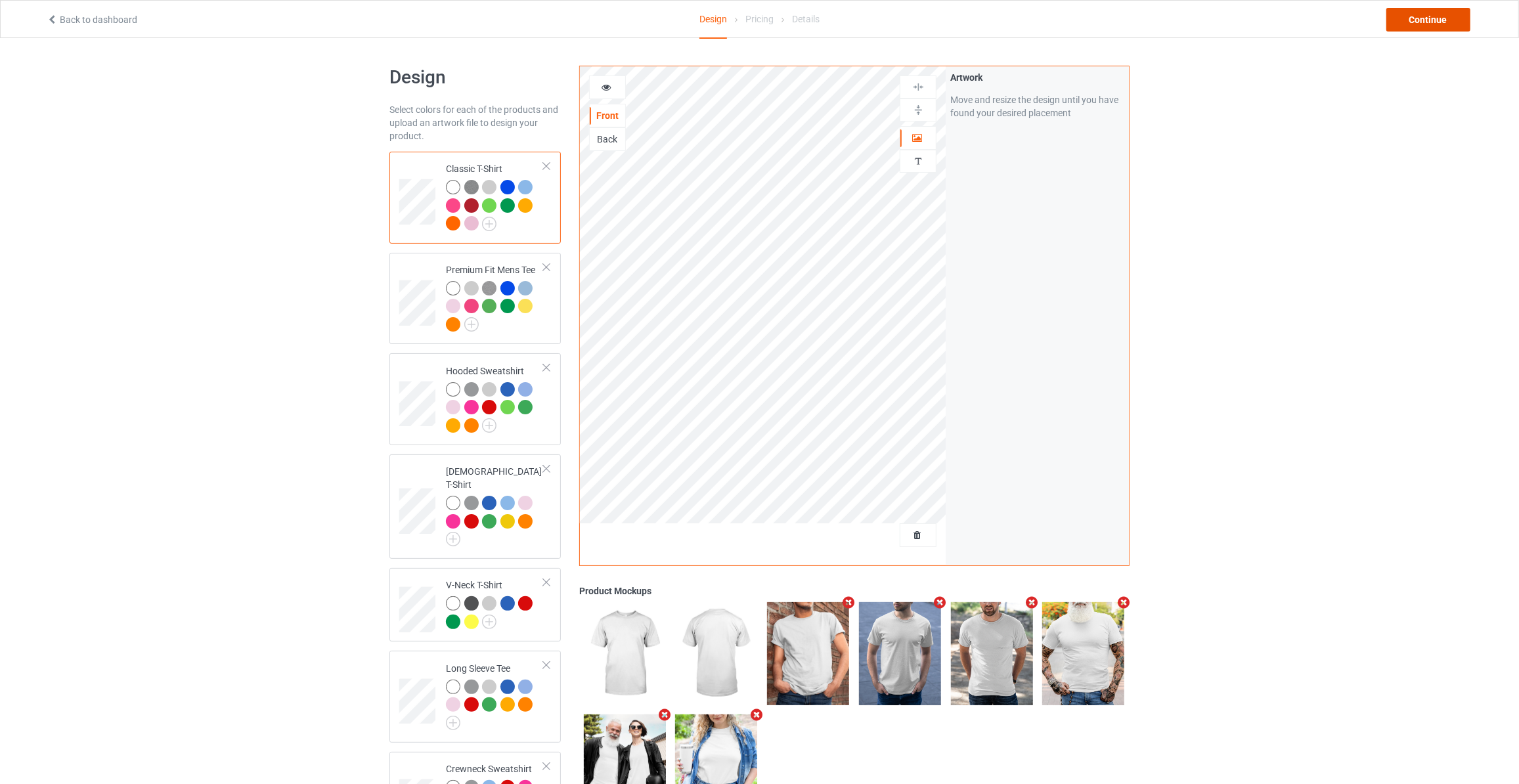
click at [1417, 15] on div "Continue" at bounding box center [1428, 19] width 84 height 24
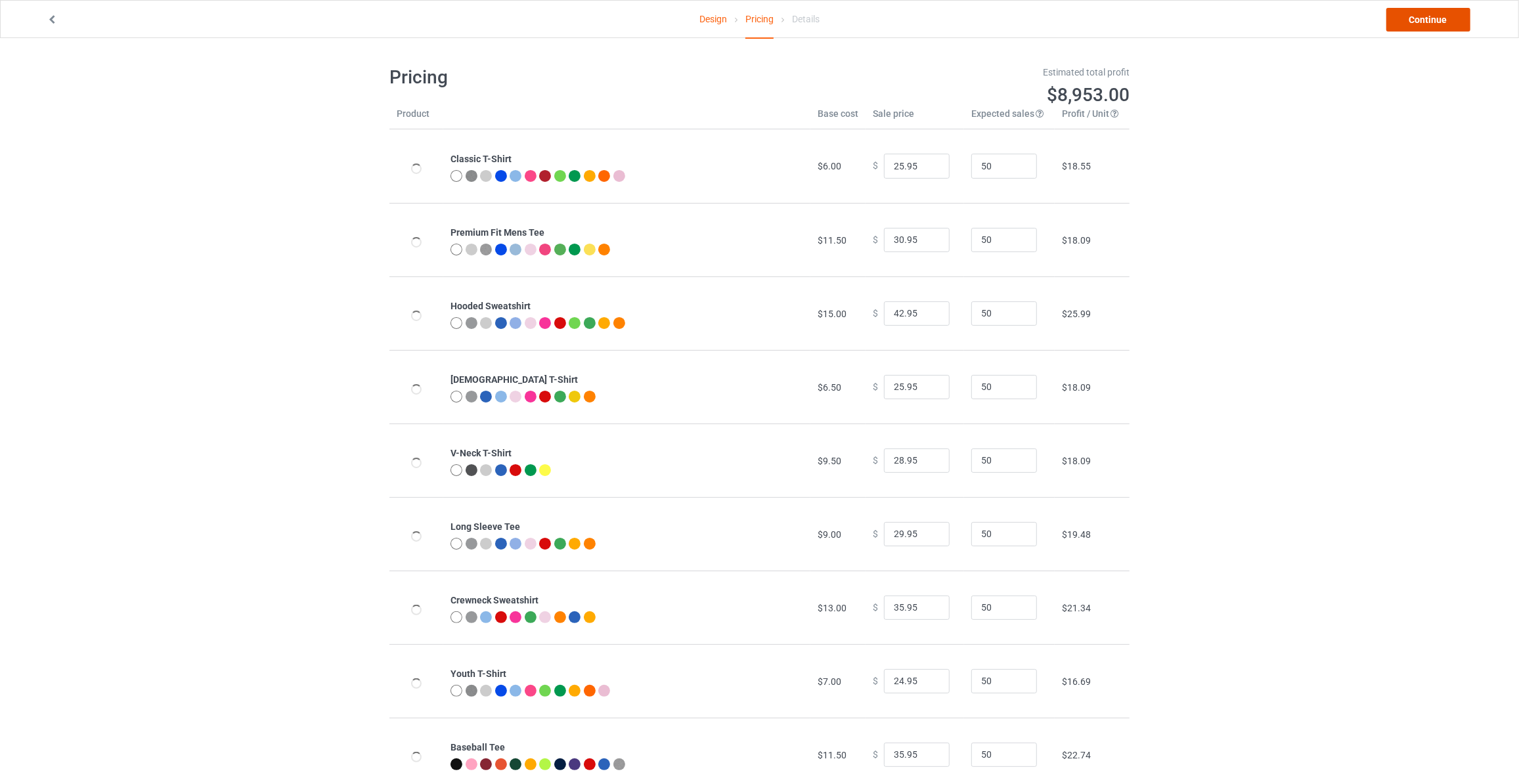
click at [1417, 15] on link "Continue" at bounding box center [1428, 19] width 84 height 24
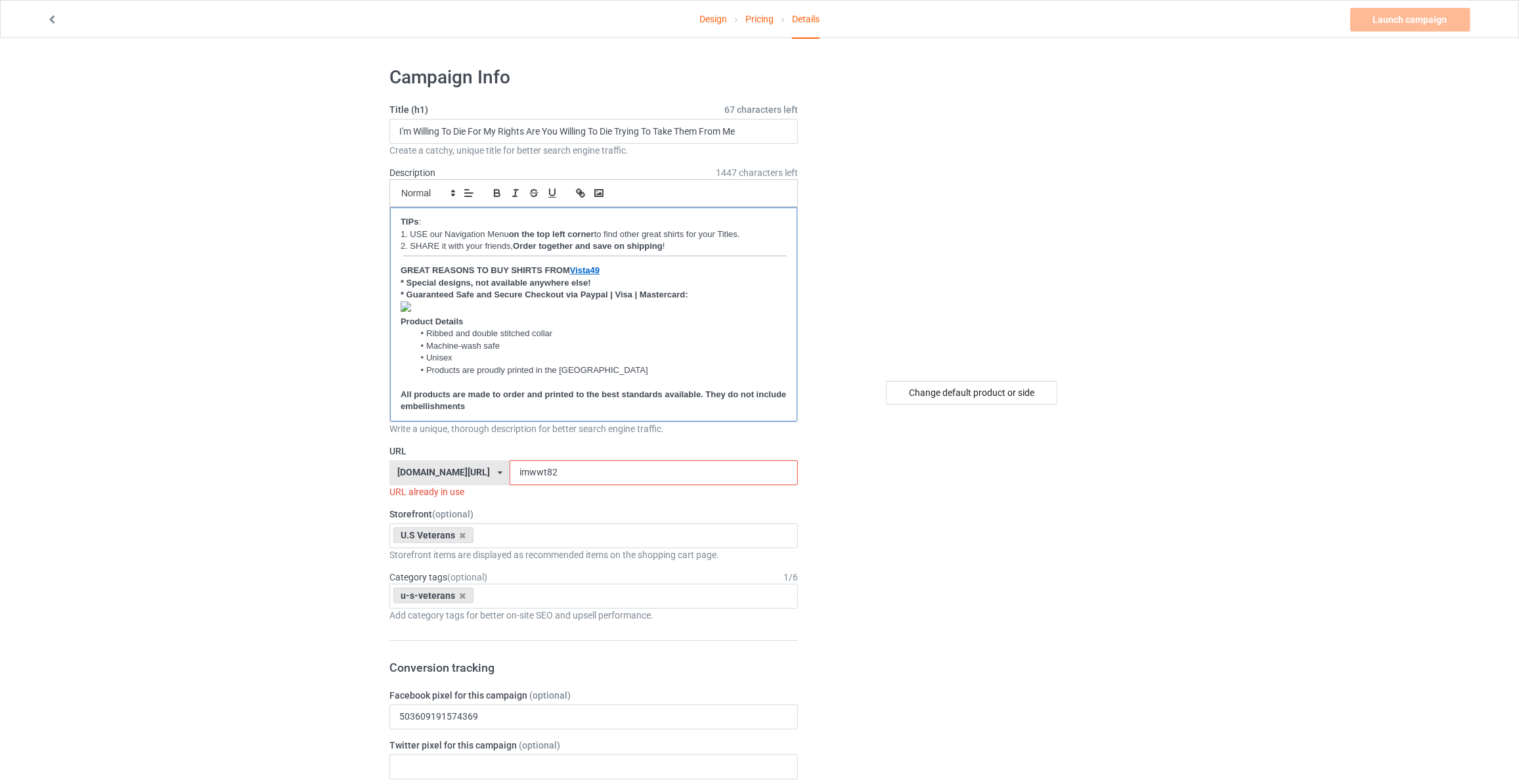
click at [436, 305] on p "﻿" at bounding box center [593, 308] width 386 height 15
click at [556, 125] on input "I'm Willing To Die For My Rights Are You Willing To Die Trying To Take Them Fro…" at bounding box center [593, 131] width 409 height 25
type input "I Am Not A Hero Not A Legend"
drag, startPoint x: 559, startPoint y: 468, endPoint x: 136, endPoint y: 458, distance: 423.1
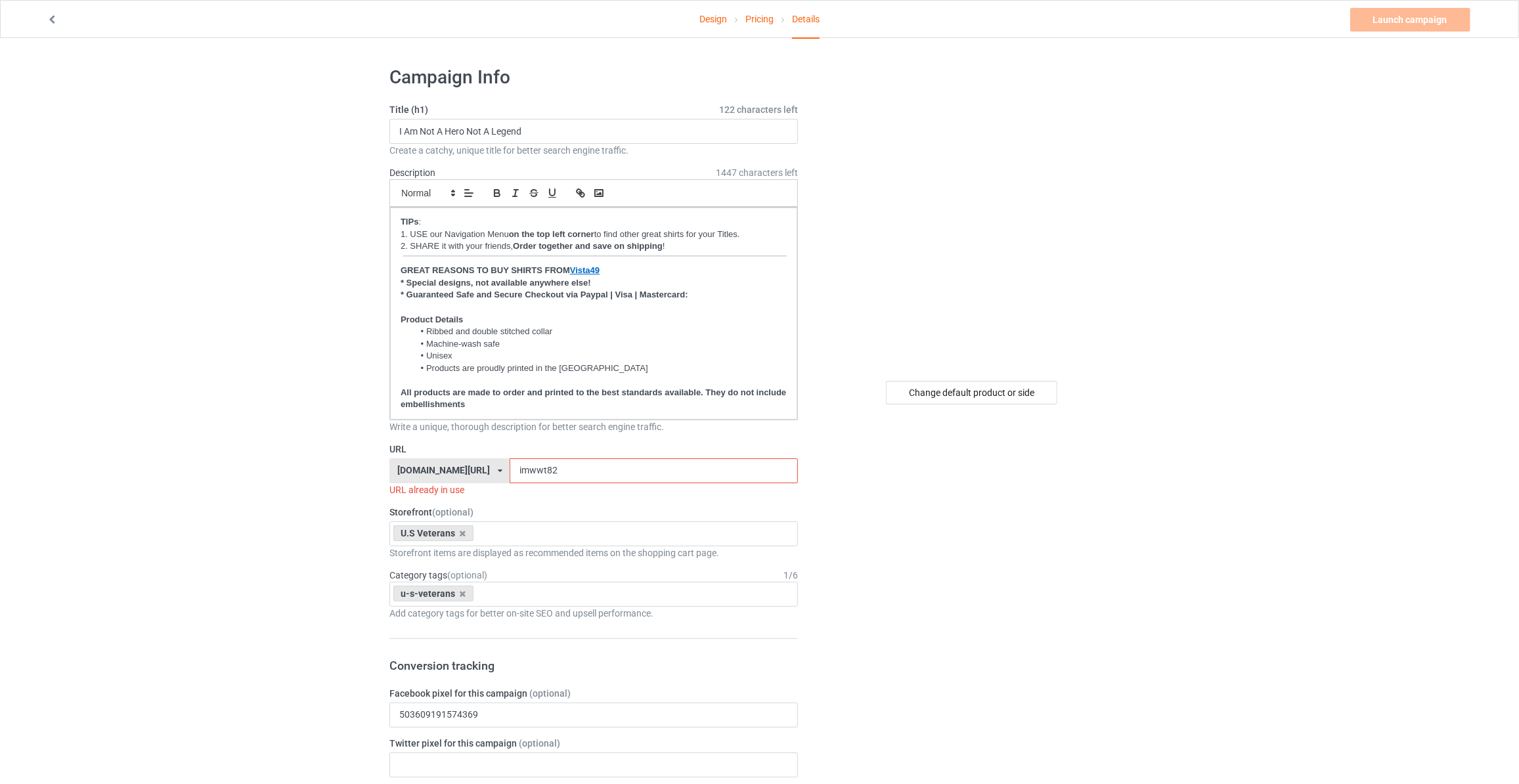
click at [530, 469] on input "imn309" at bounding box center [653, 471] width 288 height 25
click at [510, 463] on input "imn309" at bounding box center [653, 471] width 288 height 25
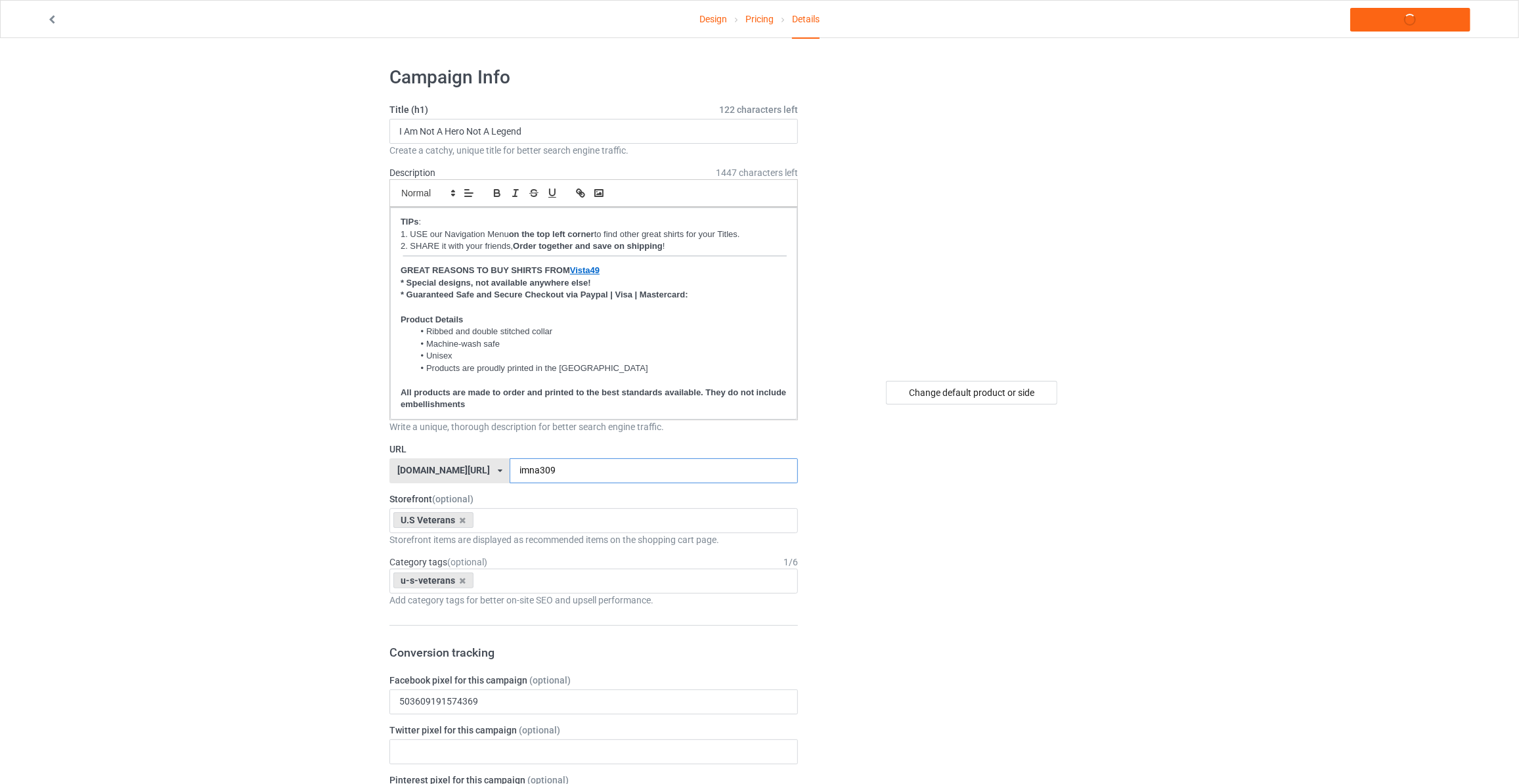
type input "imna309"
click at [1414, 22] on link "Launch campaign" at bounding box center [1410, 19] width 120 height 24
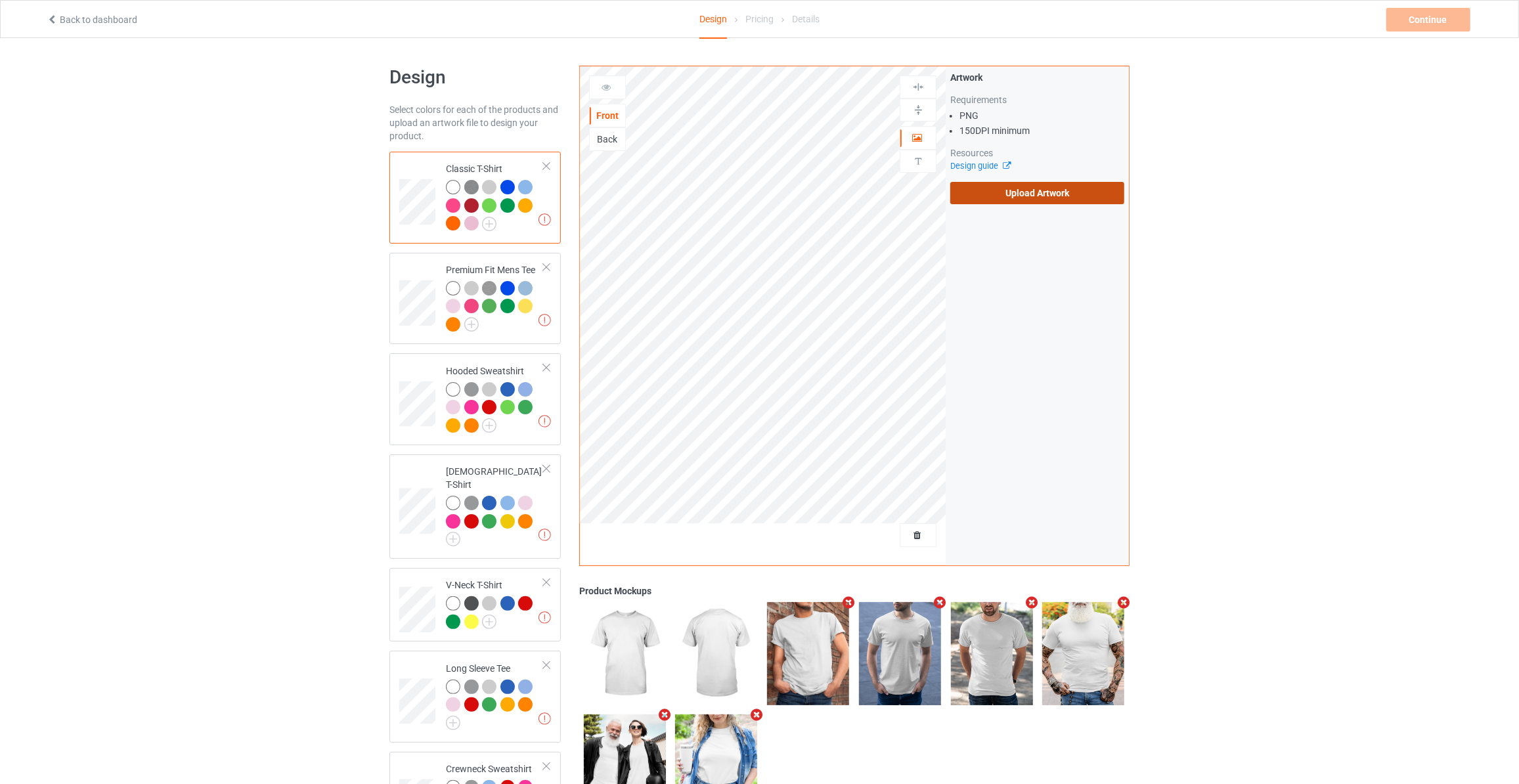
click at [1063, 193] on label "Upload Artwork" at bounding box center [1037, 193] width 174 height 22
click at [0, 0] on input "Upload Artwork" at bounding box center [0, 0] width 0 height 0
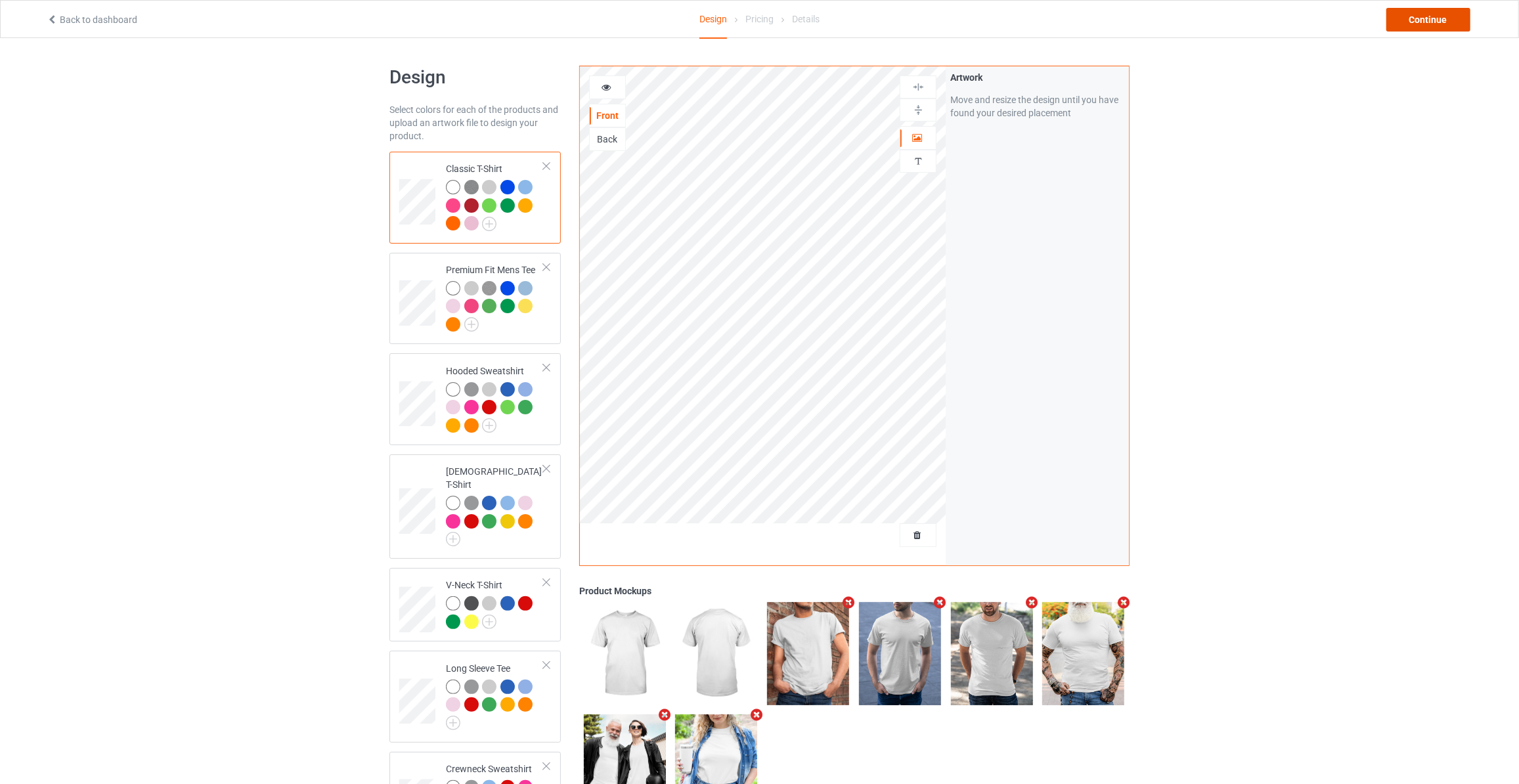
click at [1441, 12] on div "Continue" at bounding box center [1428, 19] width 84 height 24
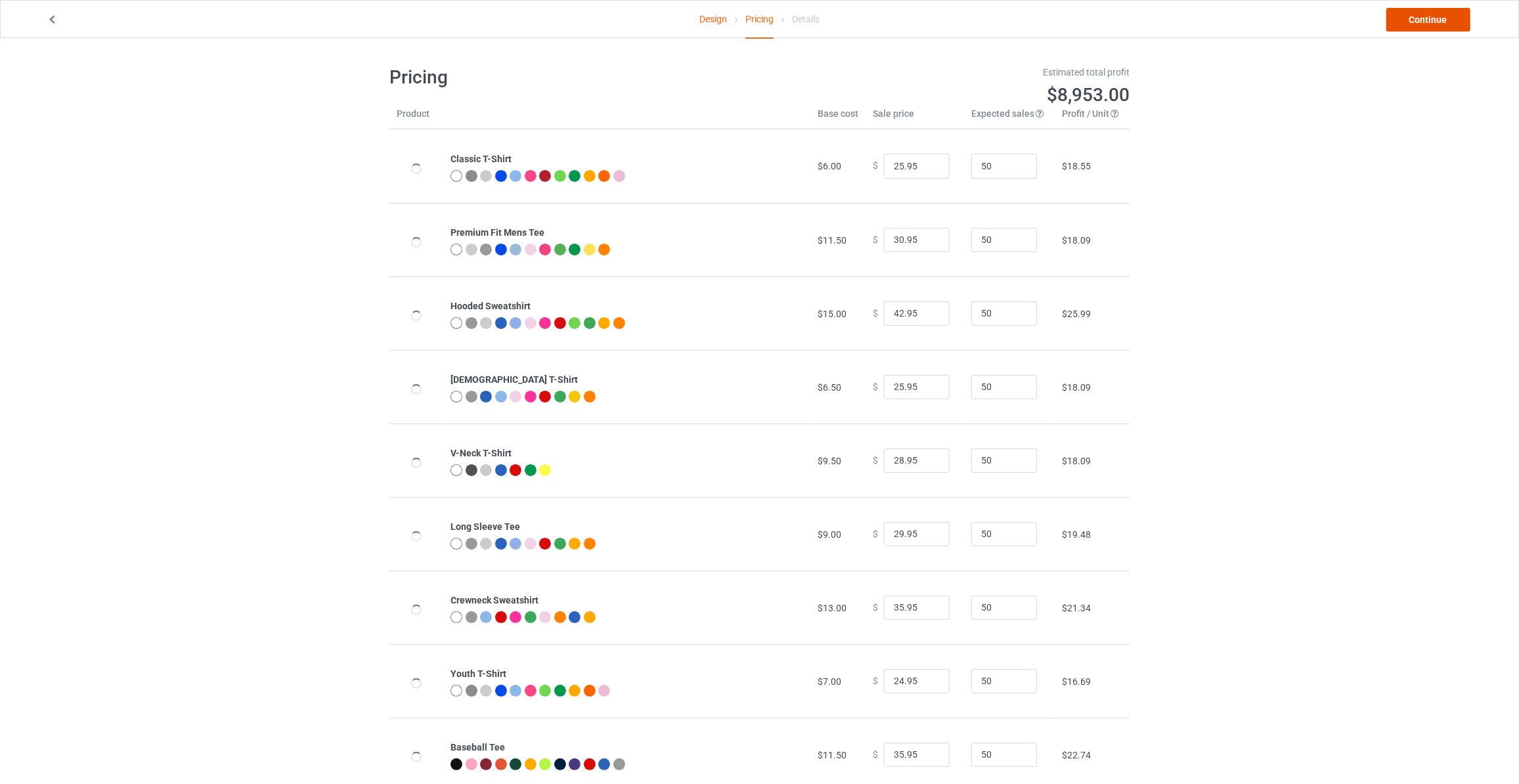
click at [1441, 12] on link "Continue" at bounding box center [1428, 19] width 84 height 24
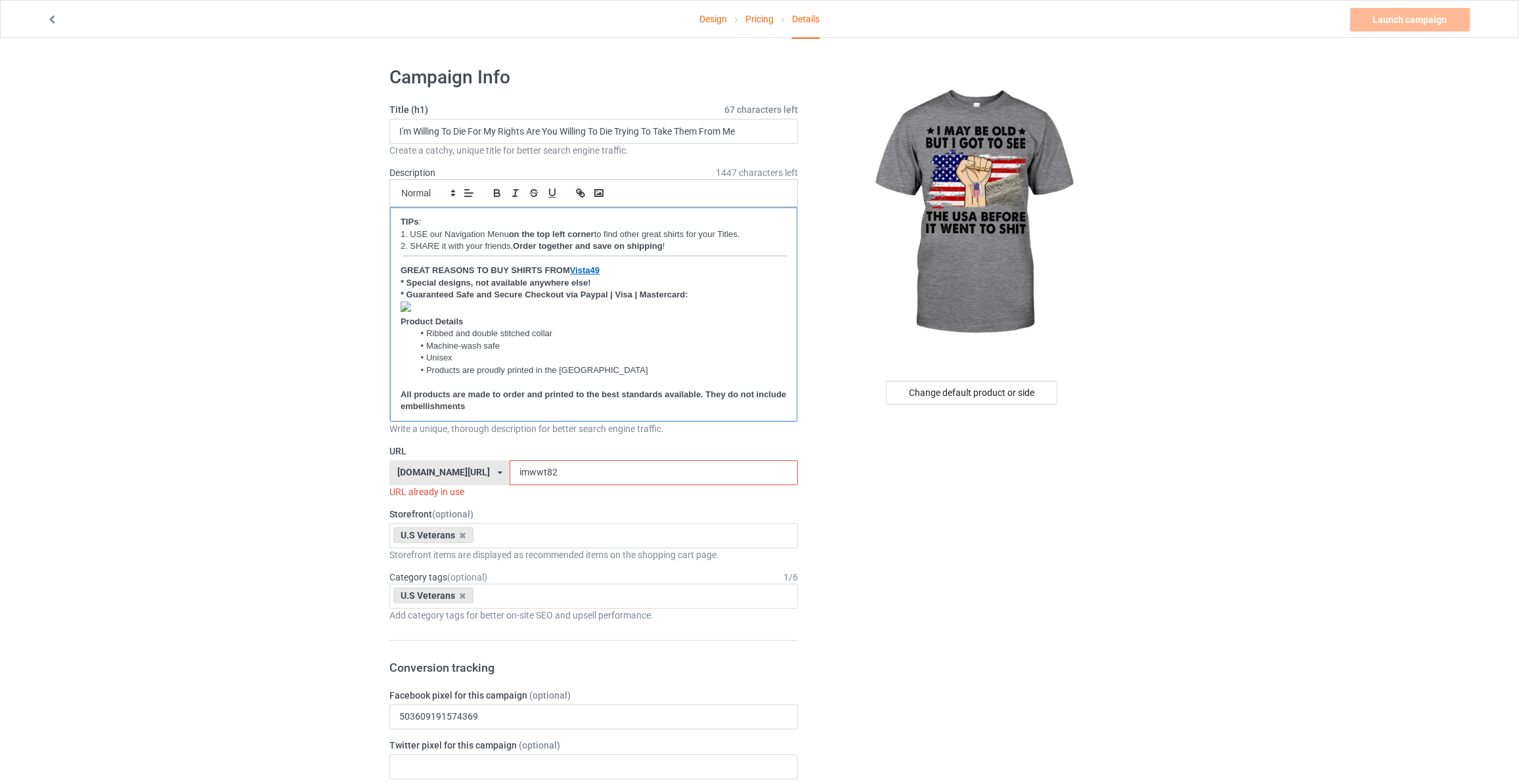
click at [426, 306] on p "﻿" at bounding box center [593, 308] width 386 height 15
click at [449, 133] on input "I'm Willing To Die For My Rights Are You Willing To Die Trying To Take Them Fro…" at bounding box center [593, 131] width 409 height 25
type input "I May Be Old But I Got To See The USA Before It Went To S"
drag, startPoint x: 545, startPoint y: 470, endPoint x: 162, endPoint y: 433, distance: 384.8
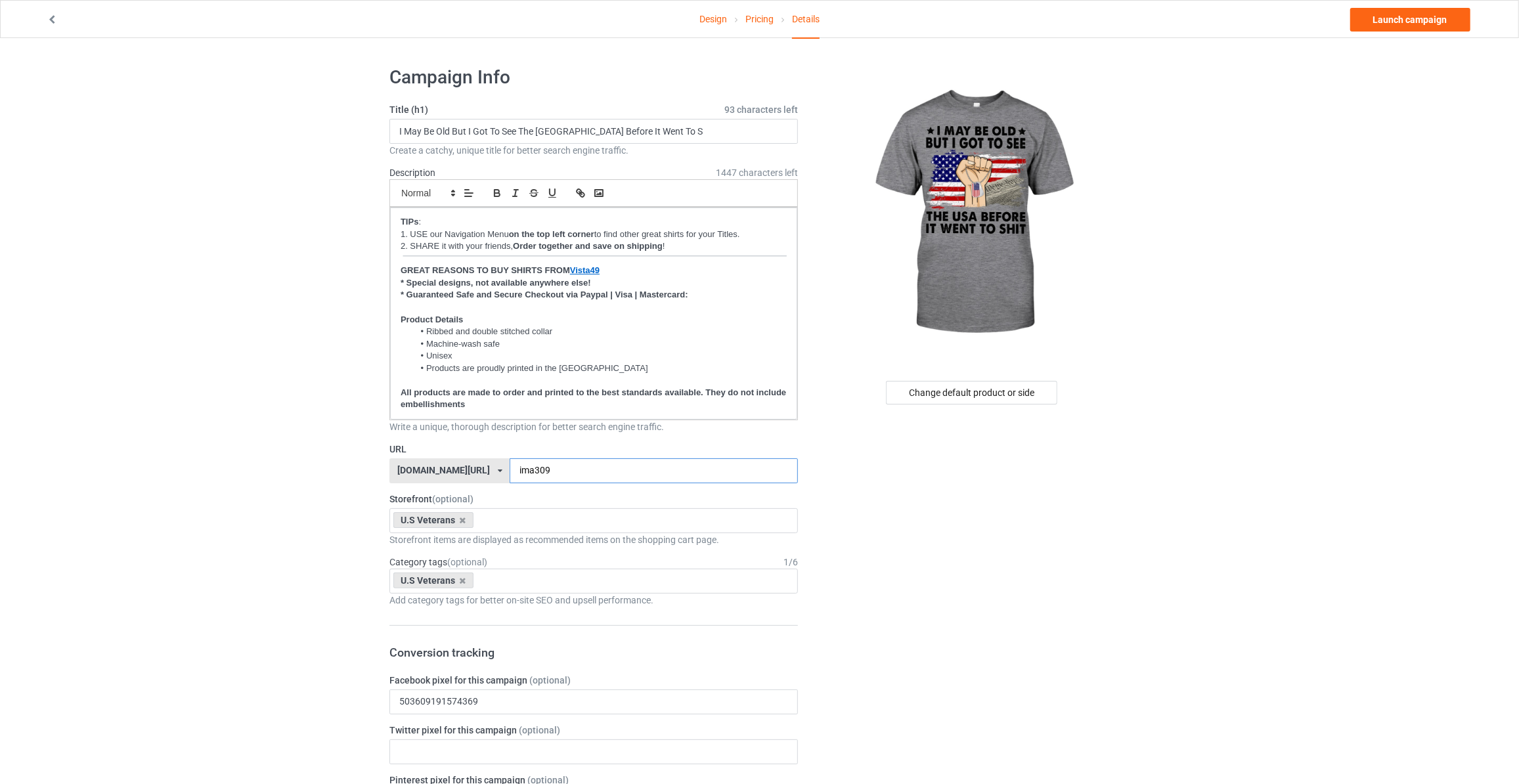
type input "ima309"
click at [1394, 13] on link "Launch campaign" at bounding box center [1410, 19] width 120 height 24
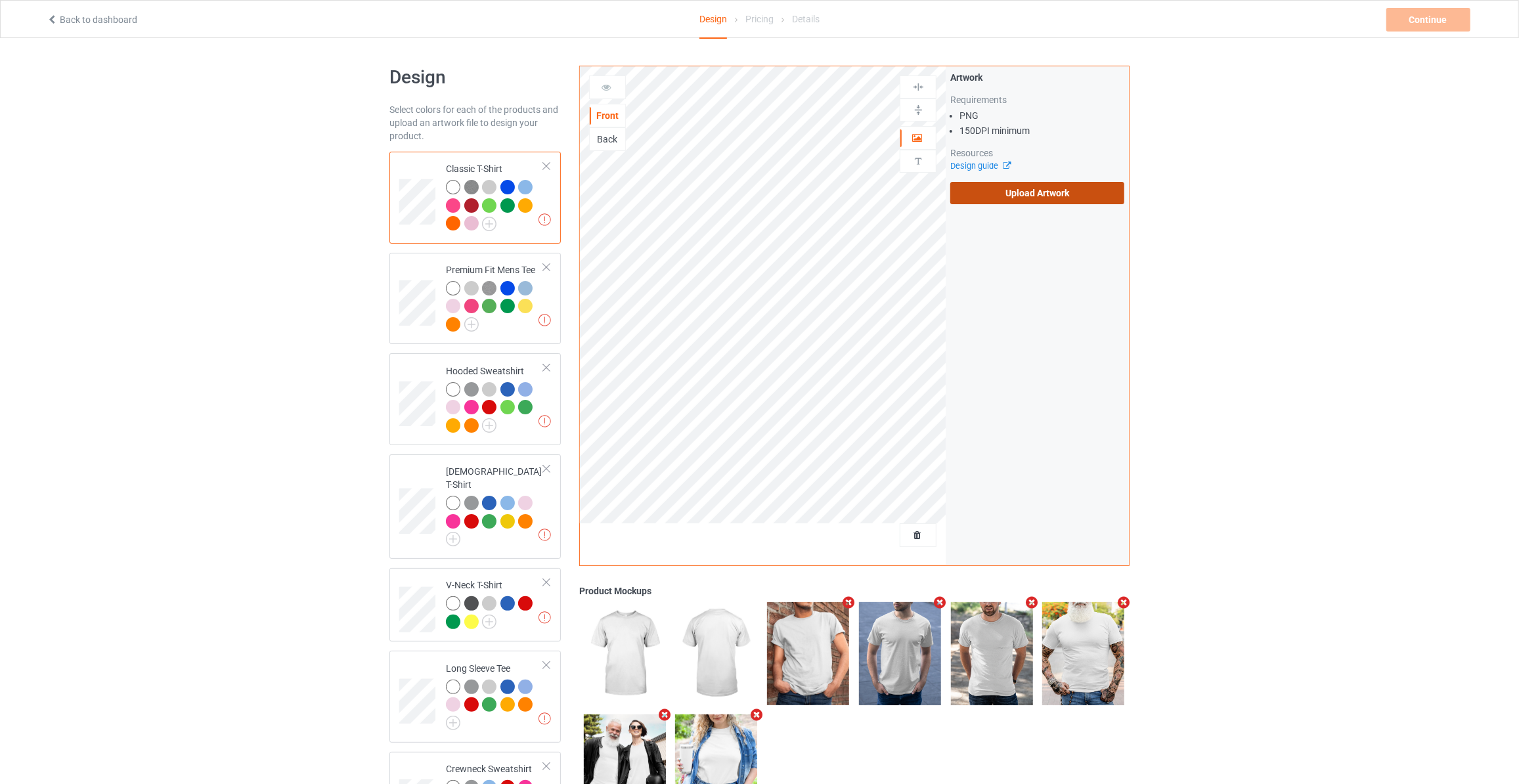
click at [985, 189] on label "Upload Artwork" at bounding box center [1037, 193] width 174 height 22
click at [0, 0] on input "Upload Artwork" at bounding box center [0, 0] width 0 height 0
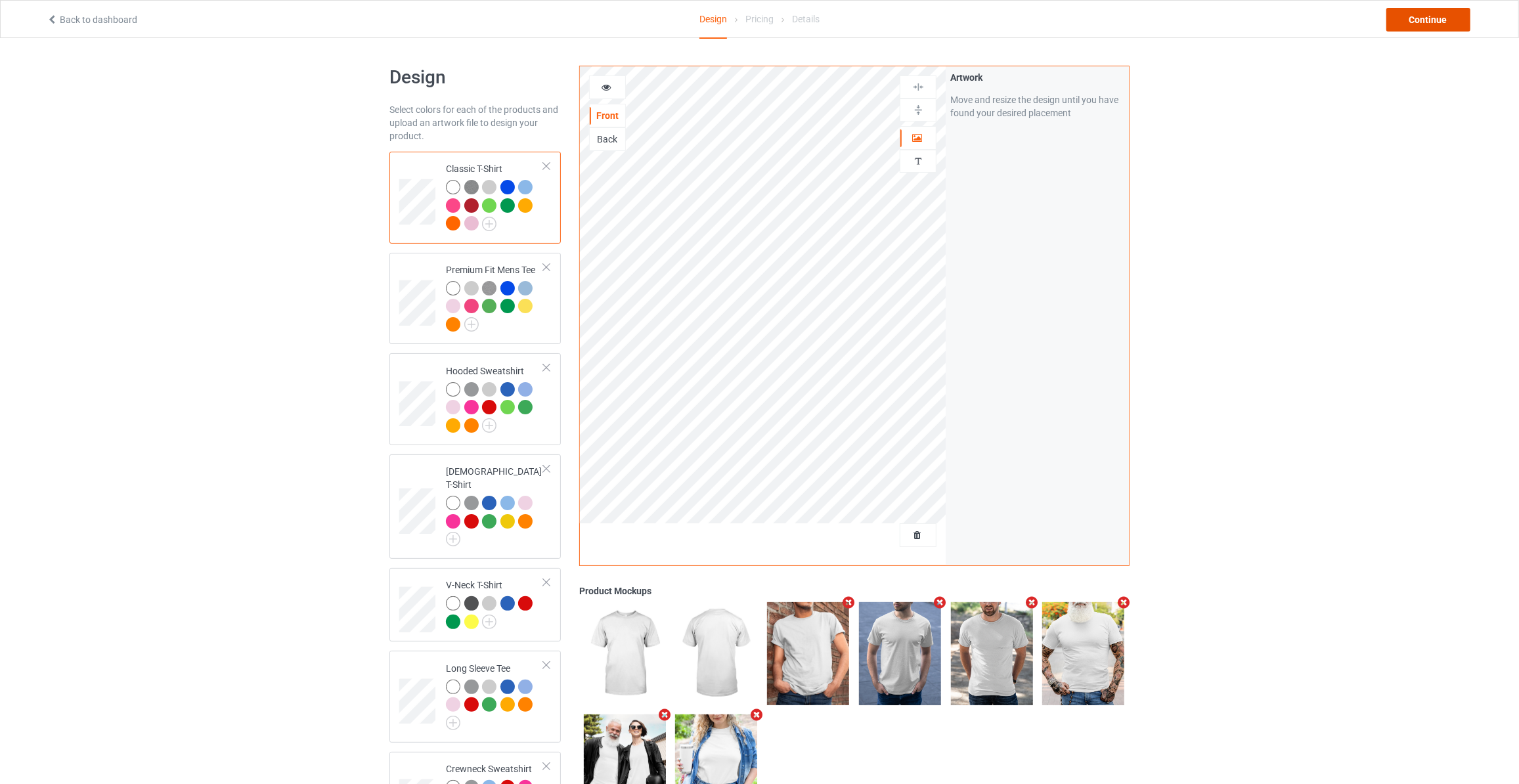
click at [1451, 12] on div "Continue" at bounding box center [1428, 19] width 84 height 24
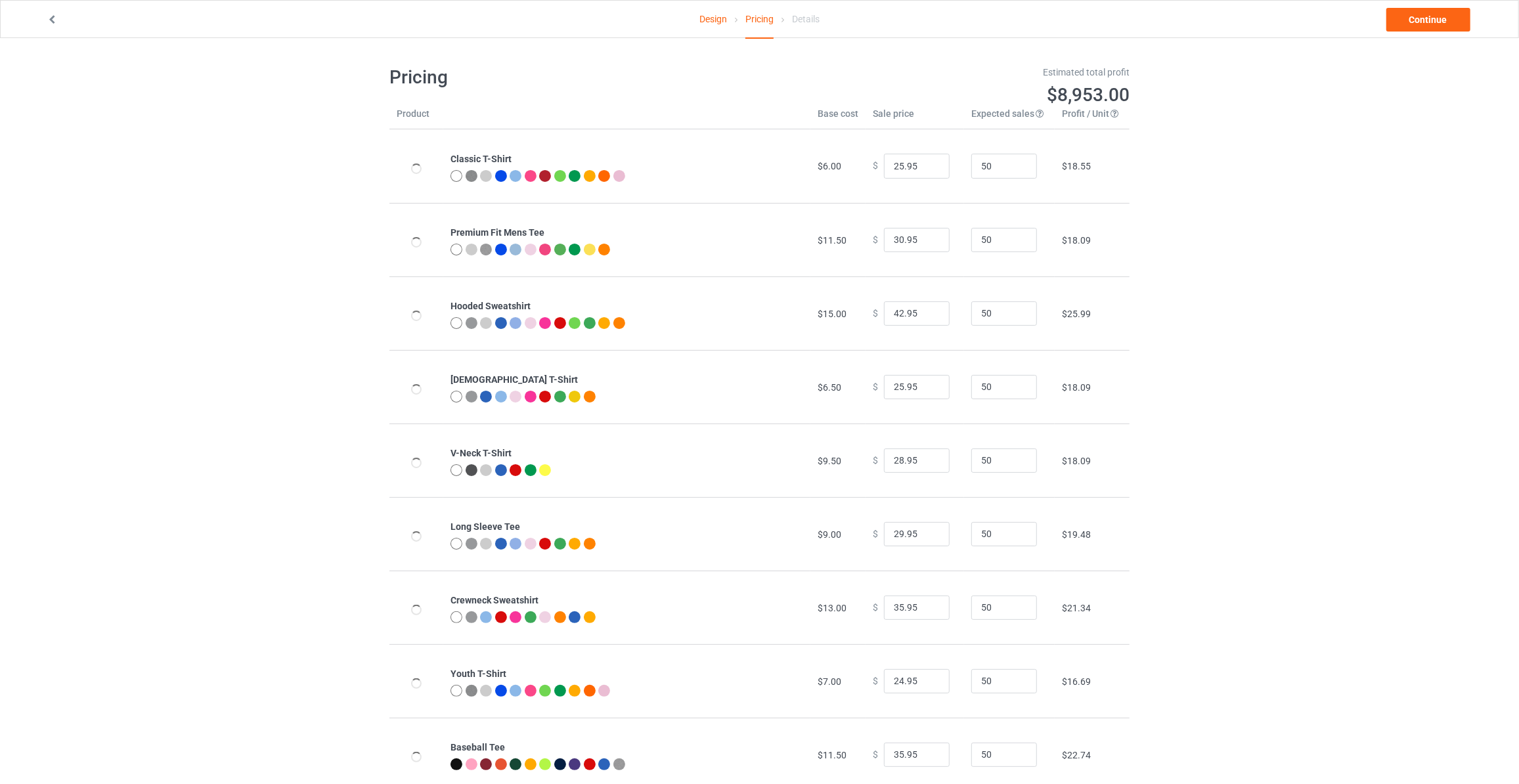
click at [1451, 12] on link "Continue" at bounding box center [1428, 19] width 84 height 24
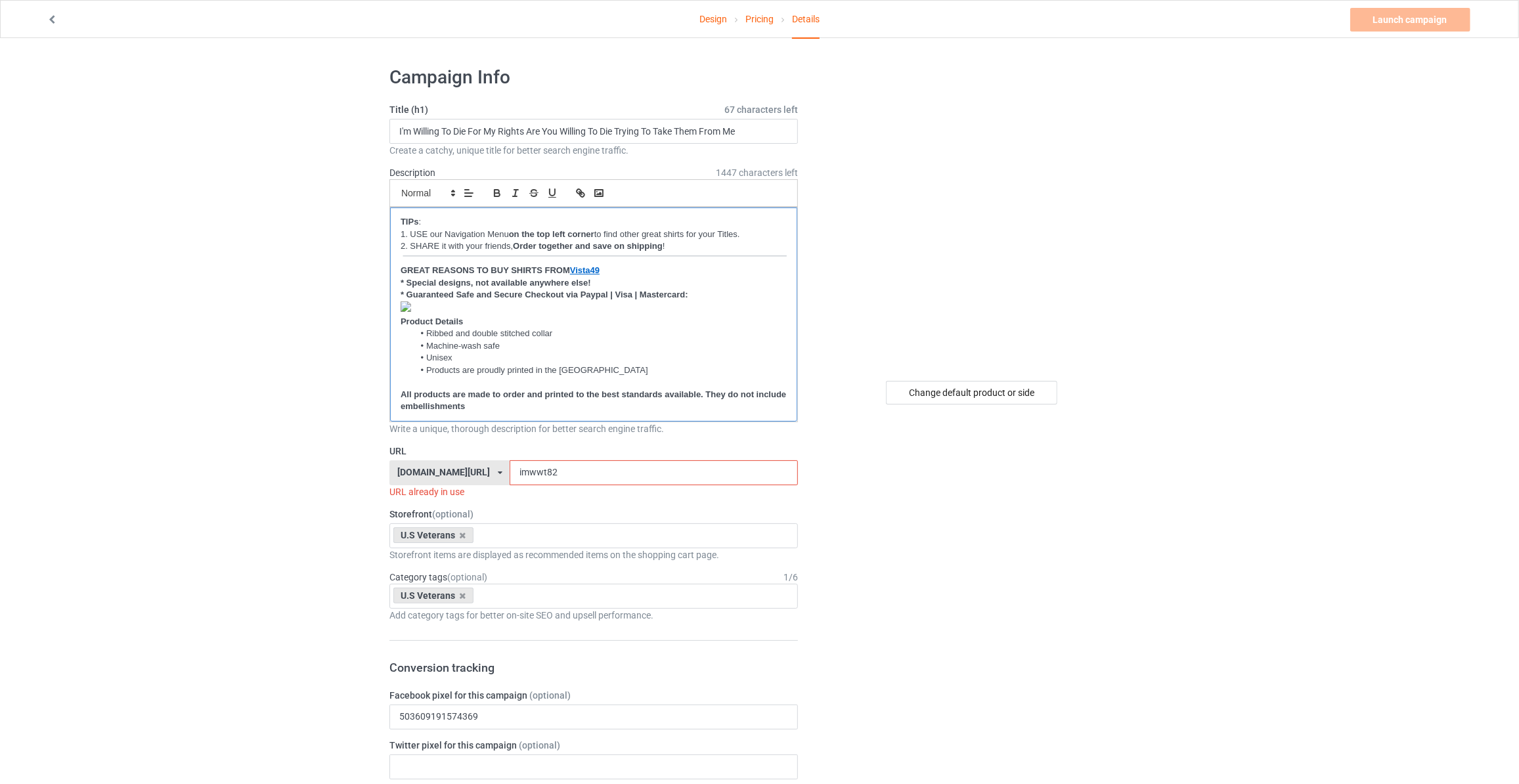
click at [443, 305] on p "﻿" at bounding box center [593, 308] width 386 height 15
click at [575, 127] on input "I'm Willing To Die For My Rights Are You Willing To Die Trying To Take Them Fro…" at bounding box center [593, 131] width 409 height 25
type input "With The USA So Divided"
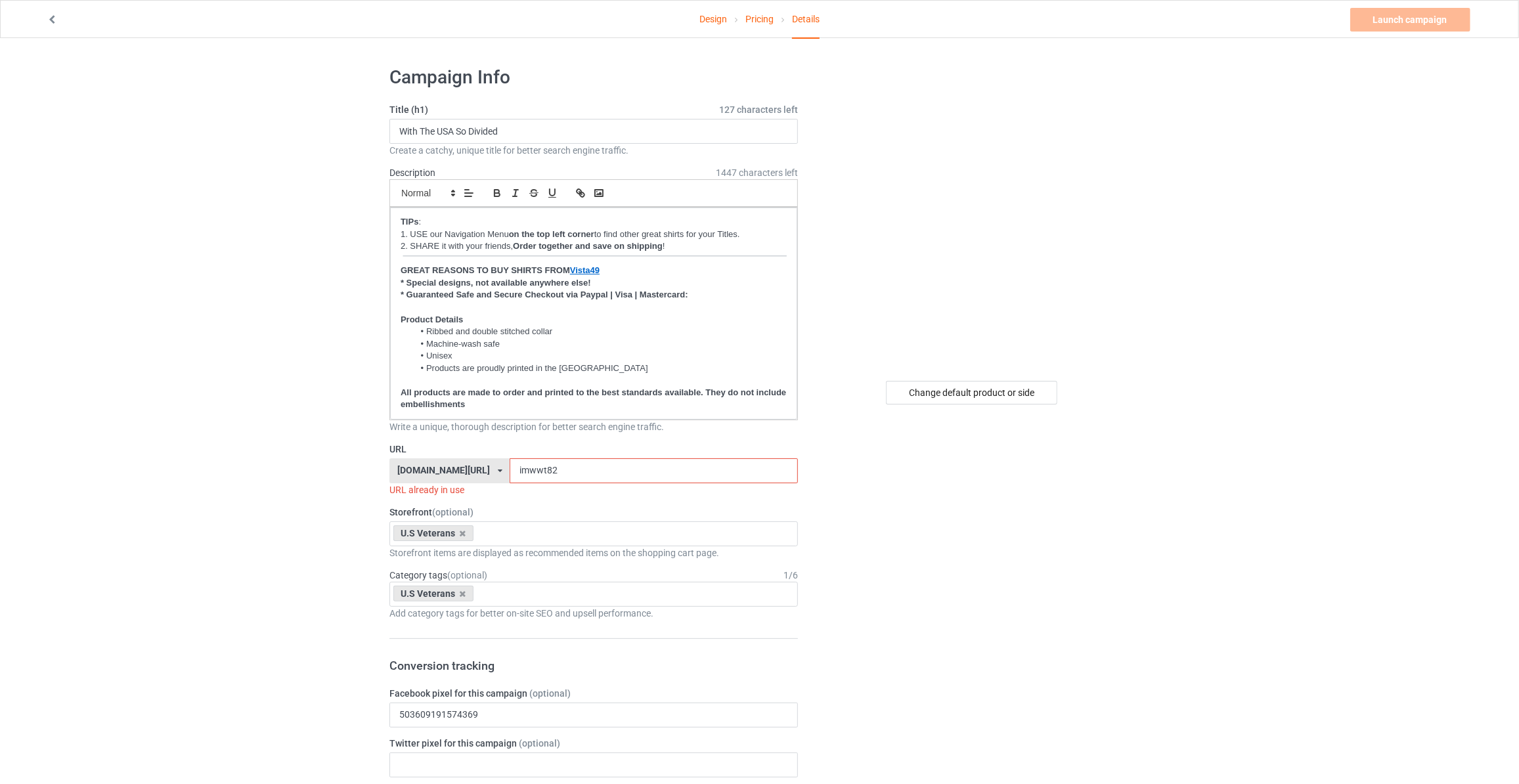
drag, startPoint x: 385, startPoint y: 460, endPoint x: 162, endPoint y: 451, distance: 223.2
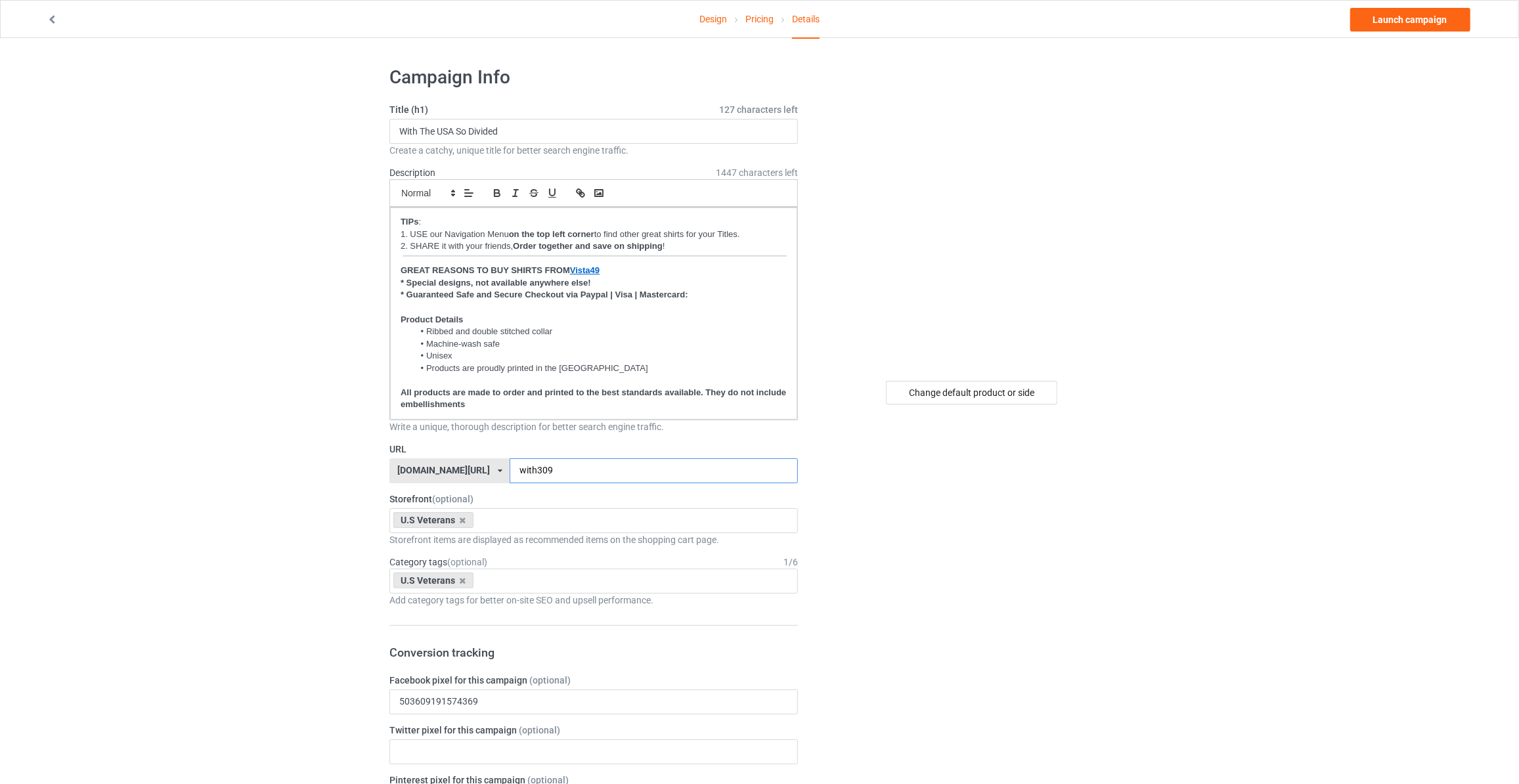
type input "with309"
click at [1401, 24] on link "Launch campaign" at bounding box center [1410, 19] width 120 height 24
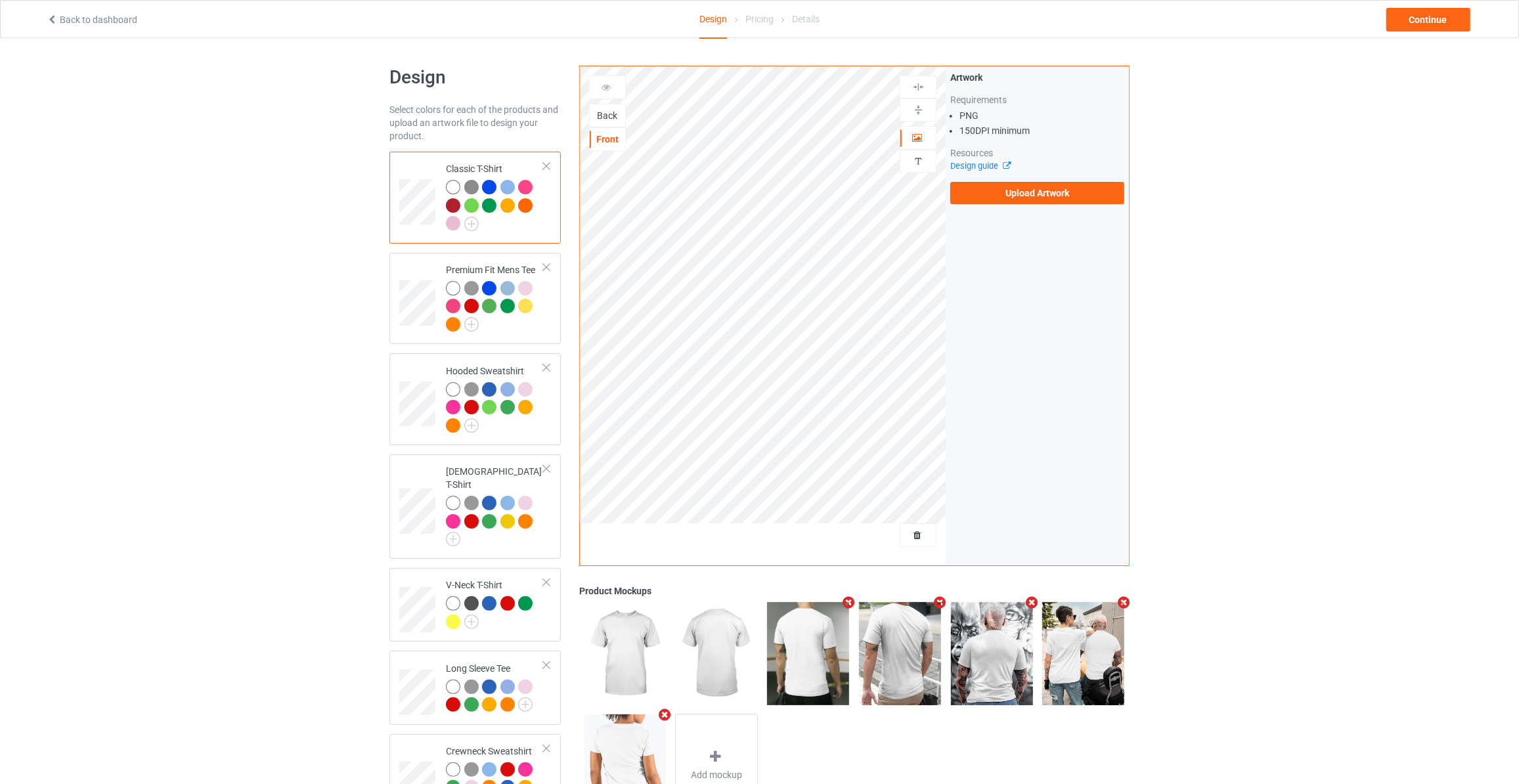
click at [609, 122] on div "Back" at bounding box center [607, 115] width 37 height 24
click at [606, 113] on div "Back" at bounding box center [607, 115] width 35 height 13
click at [1027, 189] on label "Upload Artwork" at bounding box center [1037, 193] width 174 height 22
click at [0, 0] on input "Upload Artwork" at bounding box center [0, 0] width 0 height 0
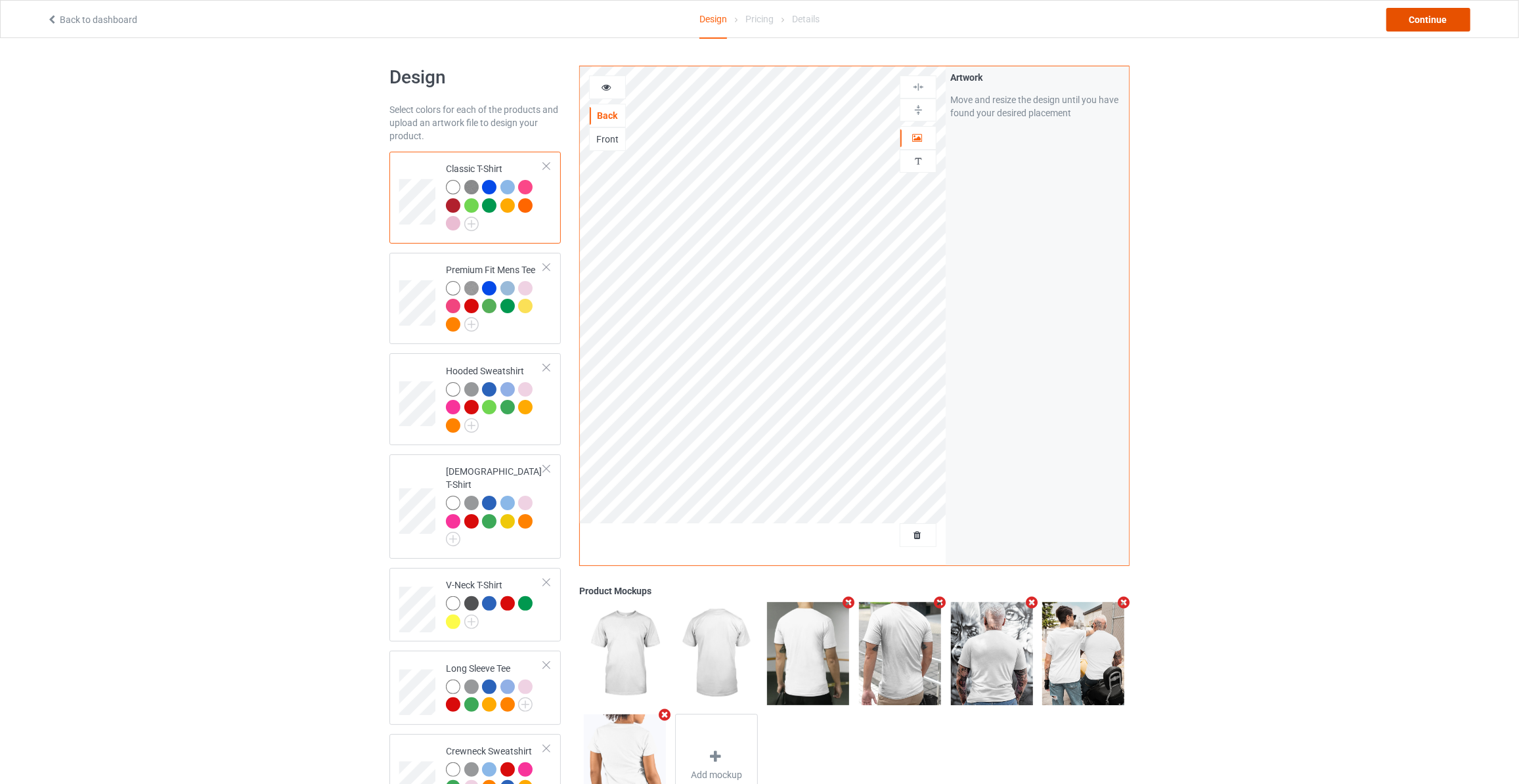
click at [1442, 24] on div "Continue" at bounding box center [1428, 19] width 84 height 24
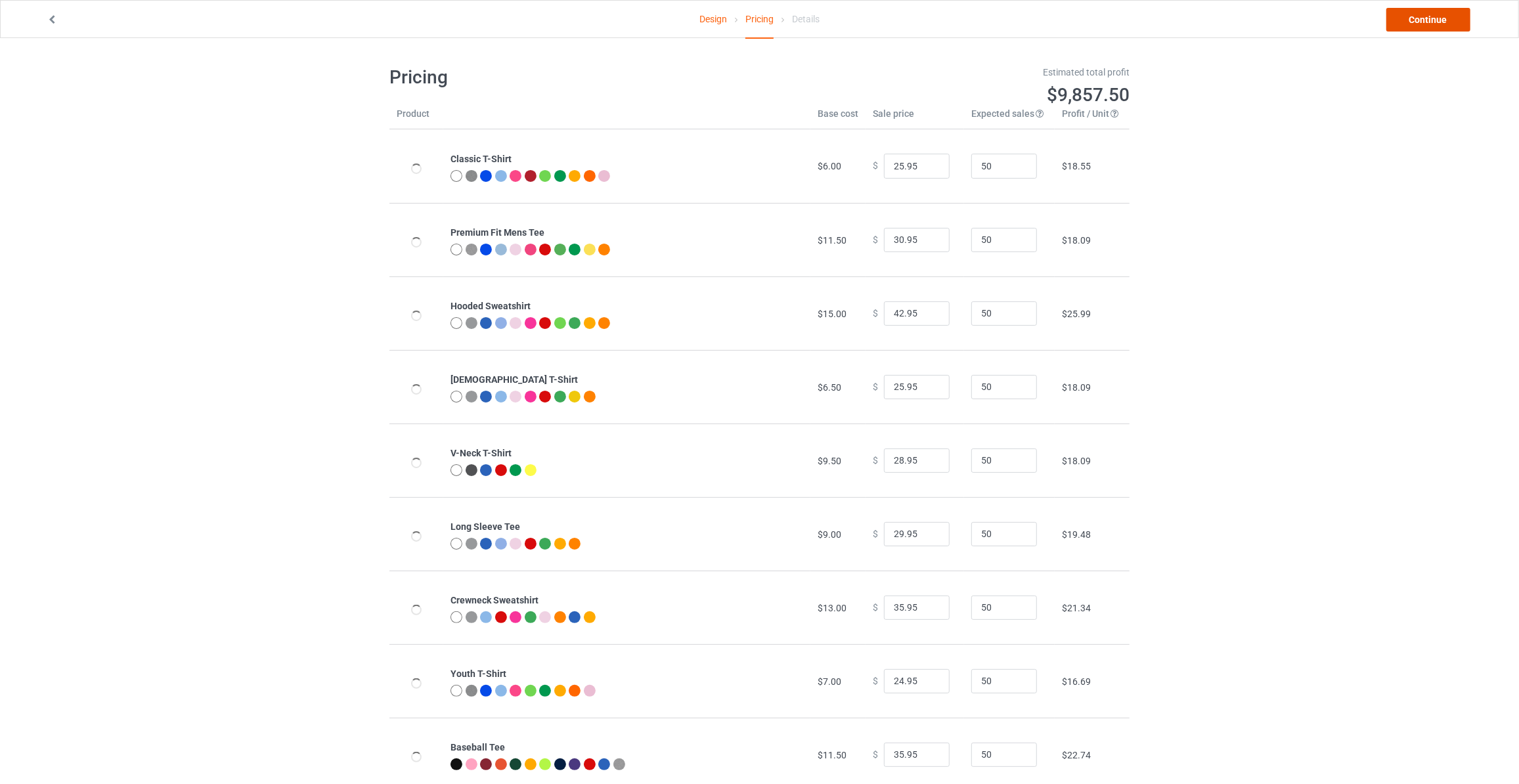
click at [1442, 24] on link "Continue" at bounding box center [1428, 19] width 84 height 24
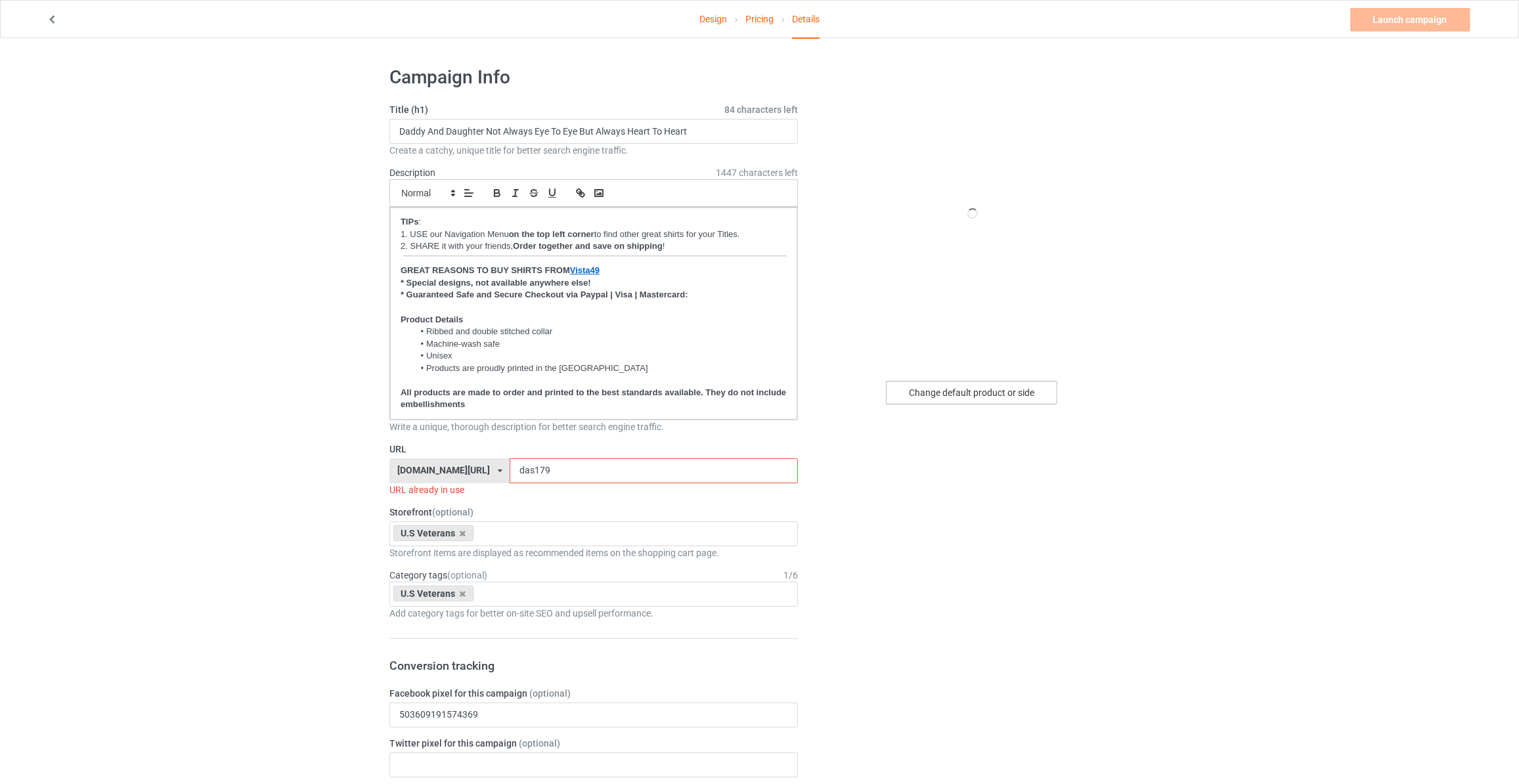
click at [1005, 384] on div "Change default product or side" at bounding box center [971, 393] width 171 height 24
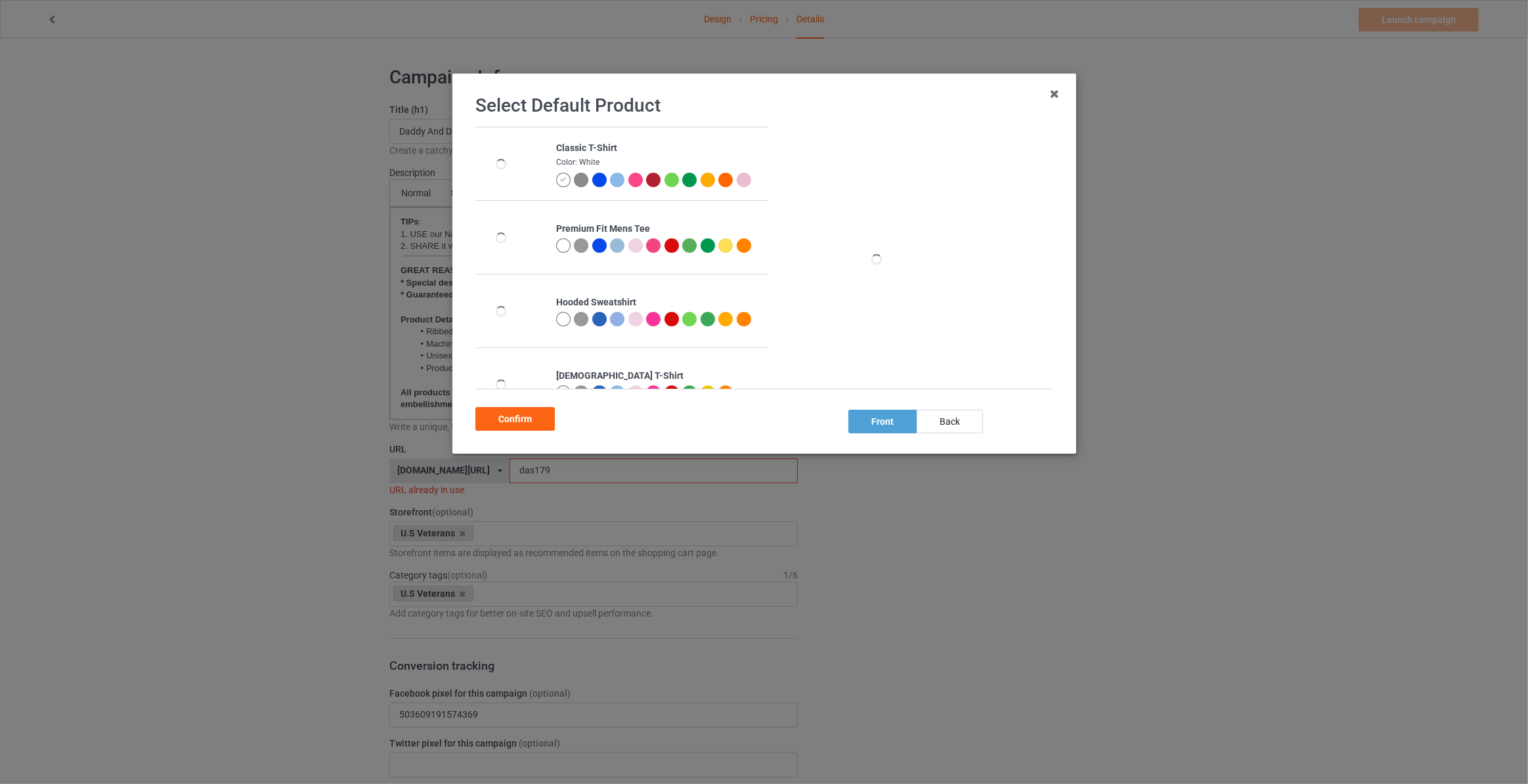
drag, startPoint x: 954, startPoint y: 424, endPoint x: 754, endPoint y: 425, distance: 200.0
click at [956, 424] on div "back" at bounding box center [950, 422] width 66 height 24
click at [505, 412] on div "Confirm" at bounding box center [515, 419] width 80 height 24
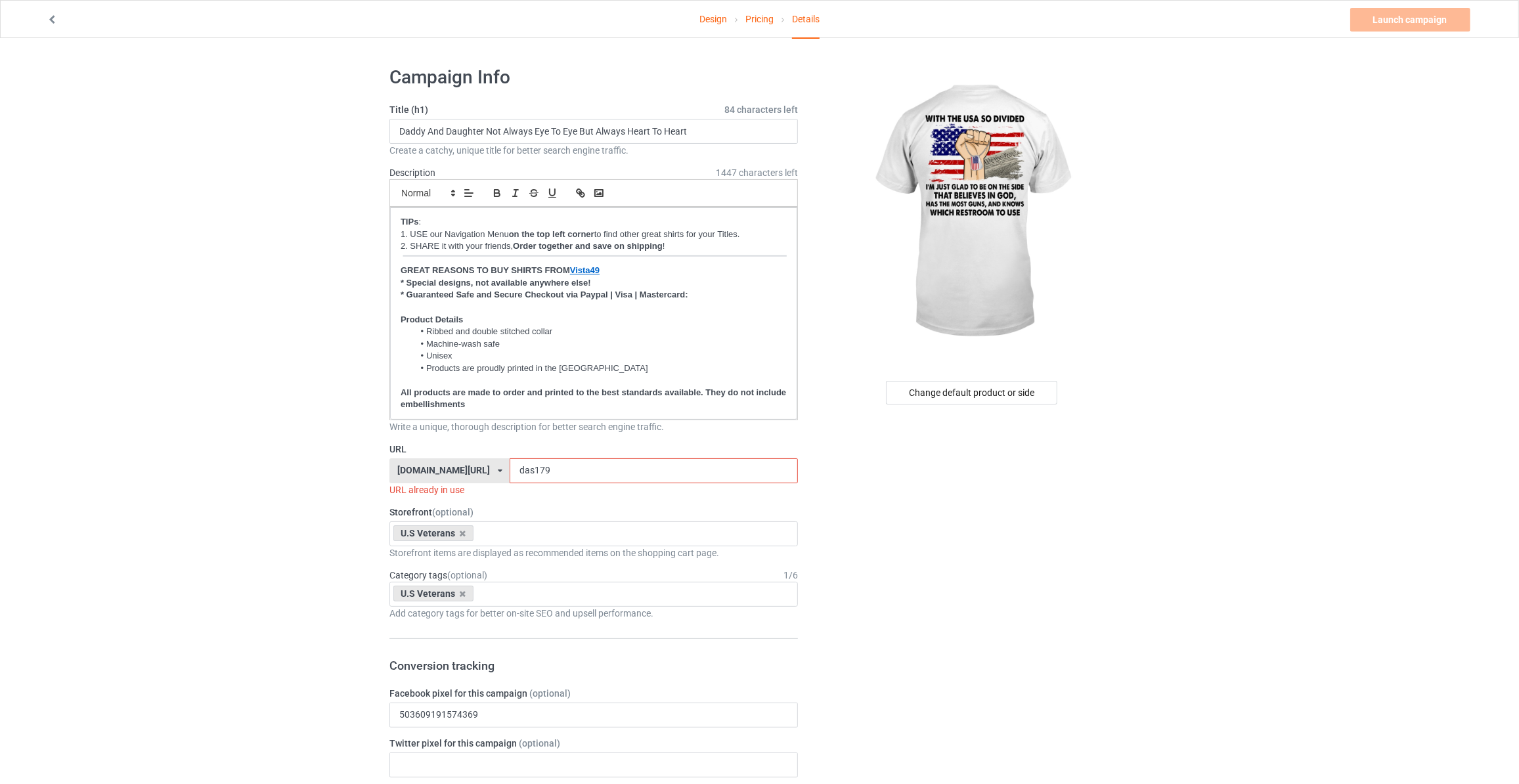
click at [756, 21] on link "Pricing" at bounding box center [759, 19] width 28 height 37
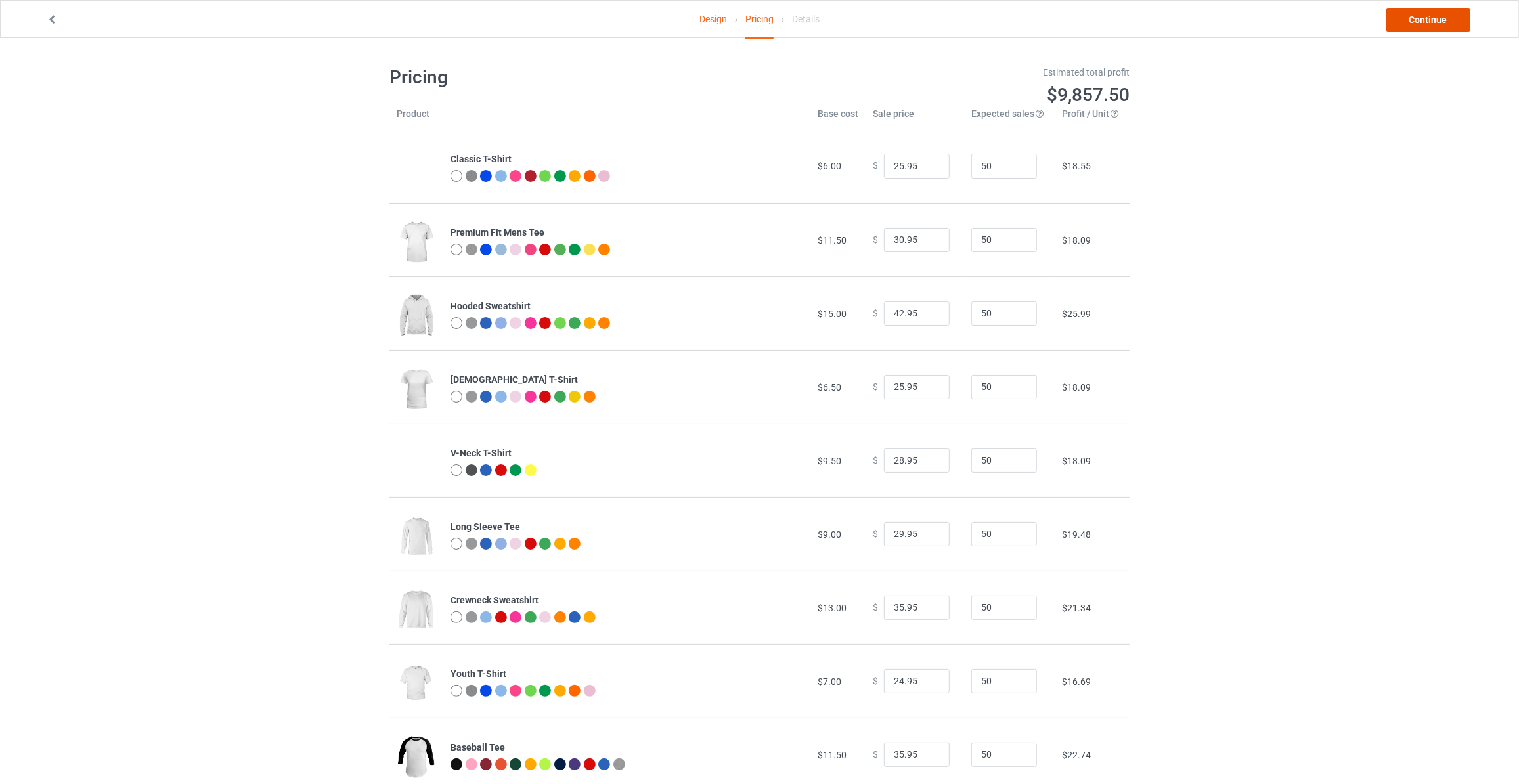
click at [1415, 24] on link "Continue" at bounding box center [1428, 19] width 84 height 24
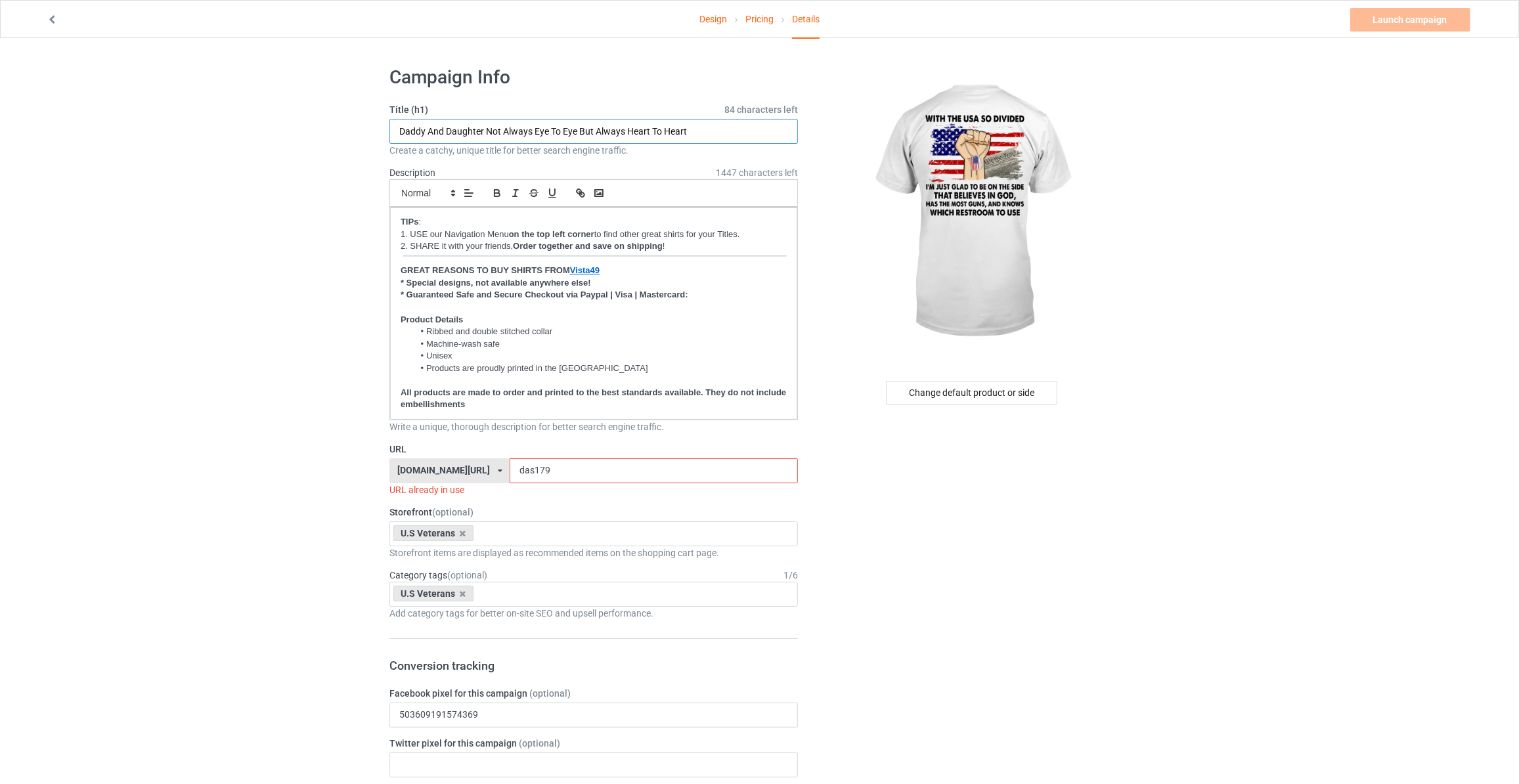
click at [610, 127] on input "Daddy And Daughter Not Always Eye To Eye But Always Heart To Heart" at bounding box center [593, 131] width 409 height 25
paste input "With The USA So Divided"
type input "With The USA So Divided"
drag, startPoint x: 301, startPoint y: 345, endPoint x: 344, endPoint y: 369, distance: 49.2
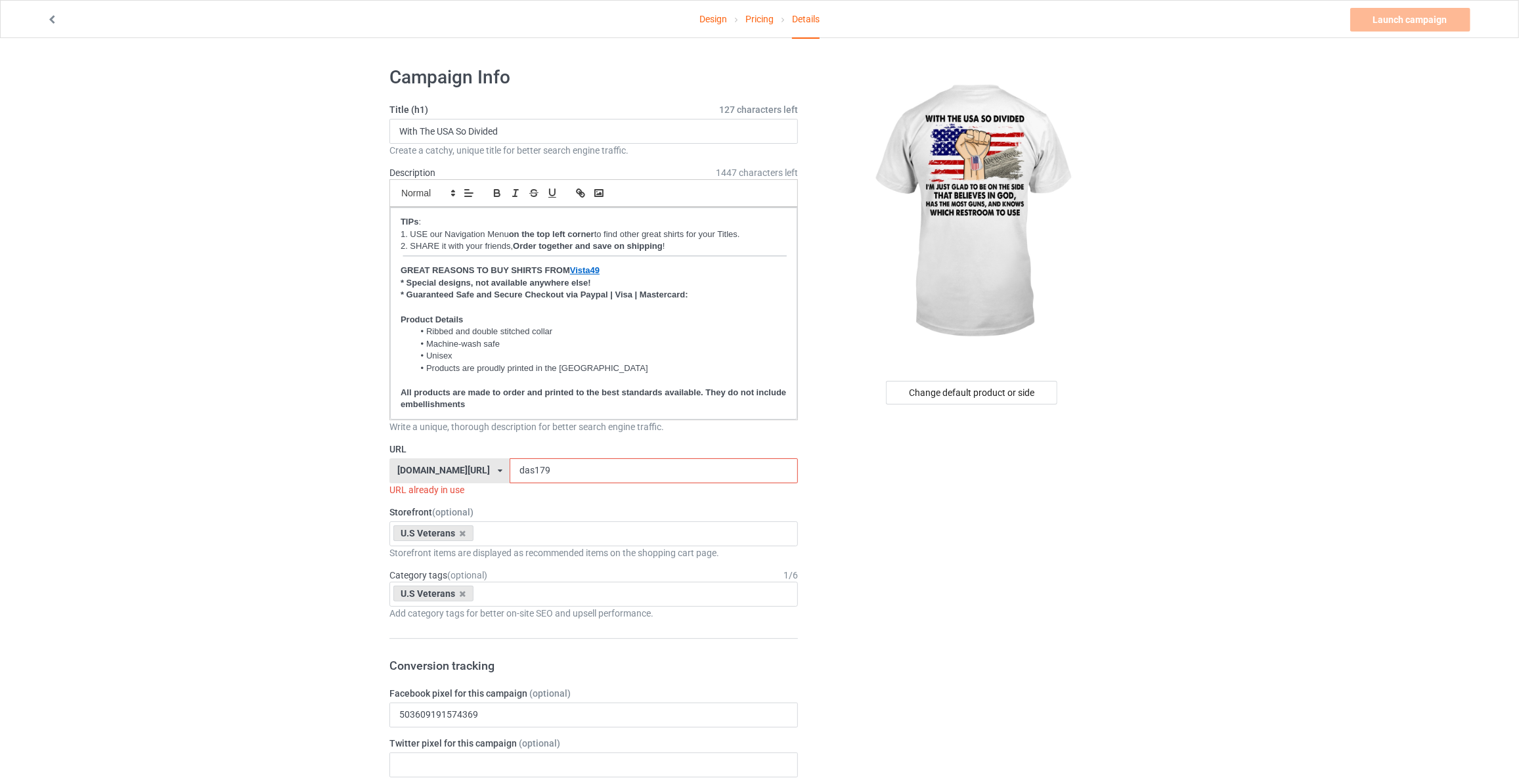
drag, startPoint x: 538, startPoint y: 467, endPoint x: 160, endPoint y: 439, distance: 379.0
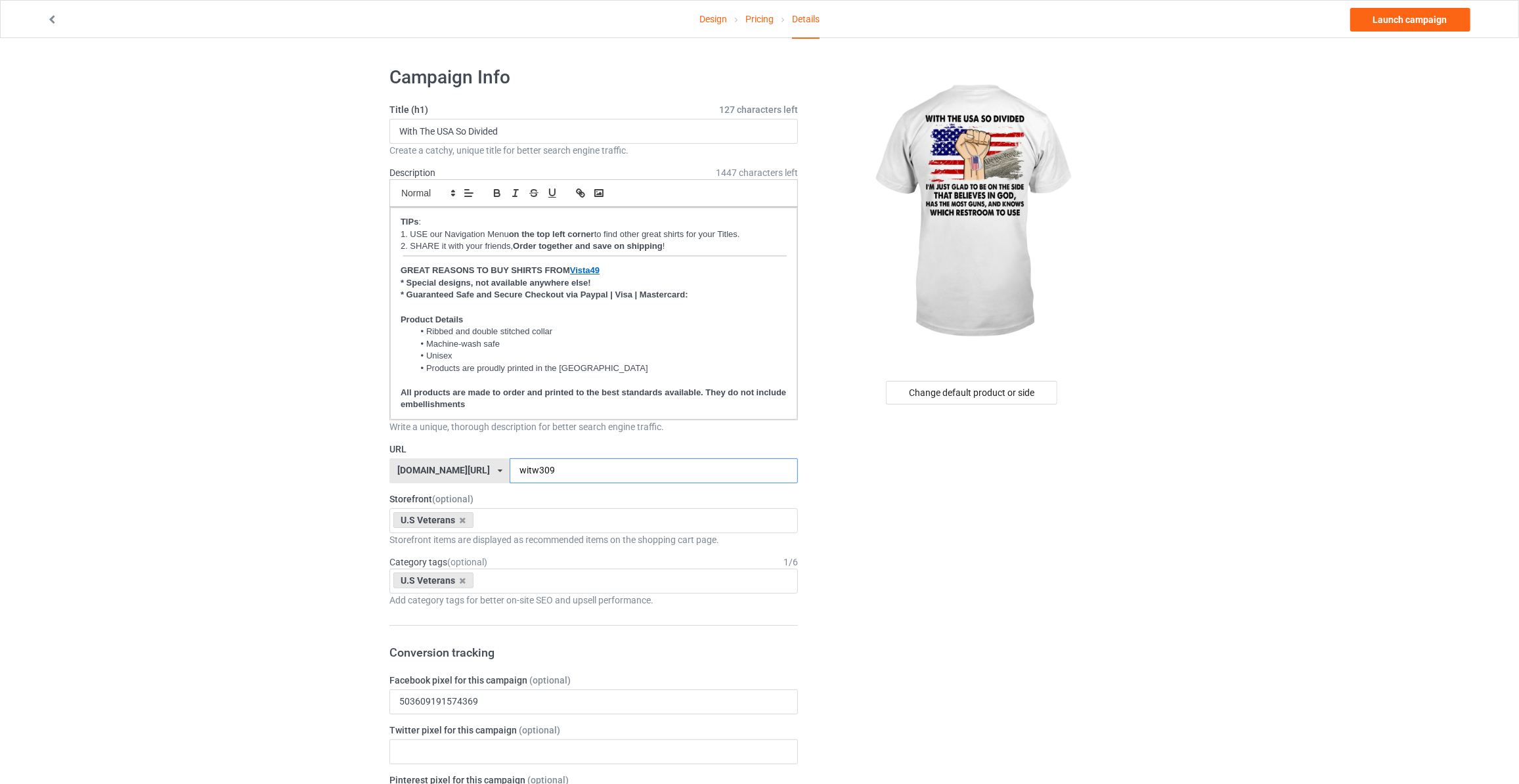
type input "witw309"
click at [1401, 26] on link "Launch campaign" at bounding box center [1410, 19] width 120 height 24
